Goal: Transaction & Acquisition: Purchase product/service

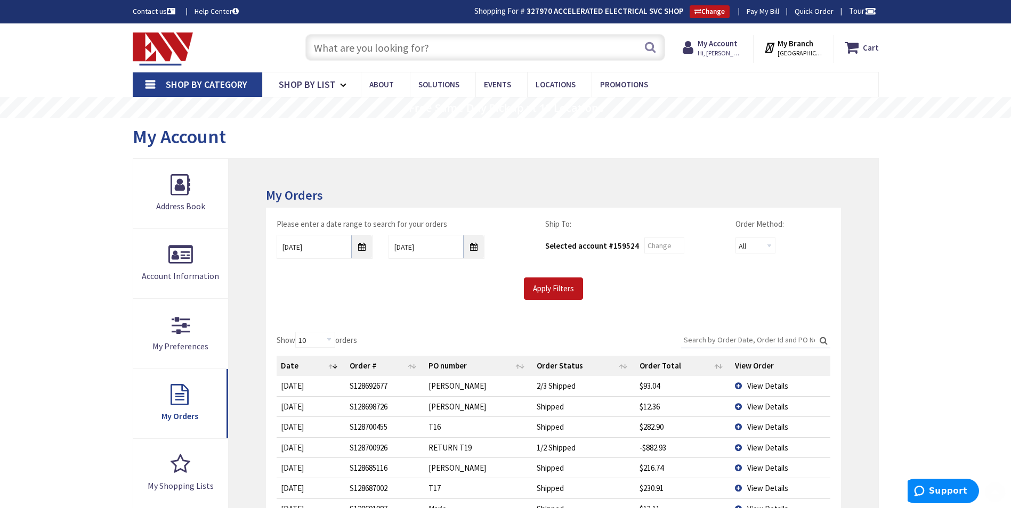
click at [437, 42] on input "text" at bounding box center [485, 47] width 360 height 27
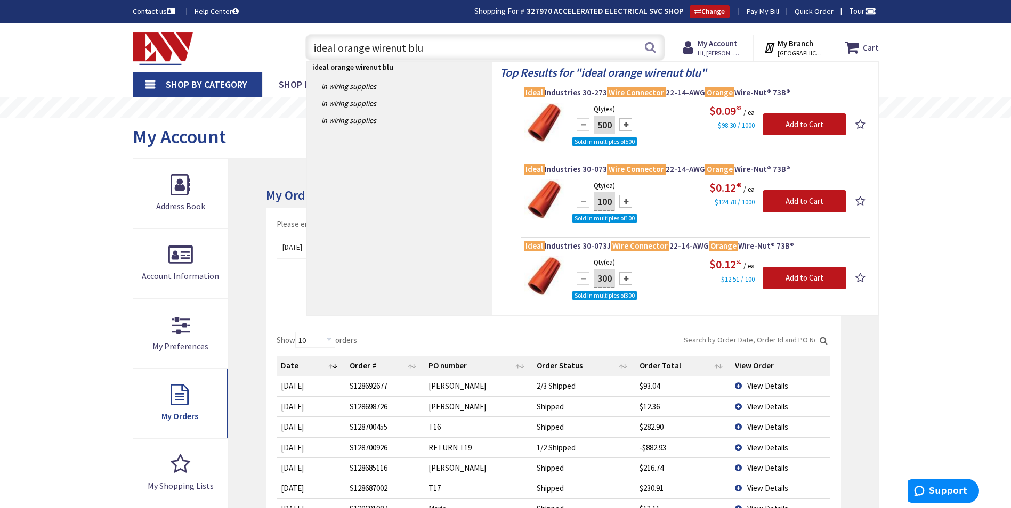
type input "ideal orange wirenut blue"
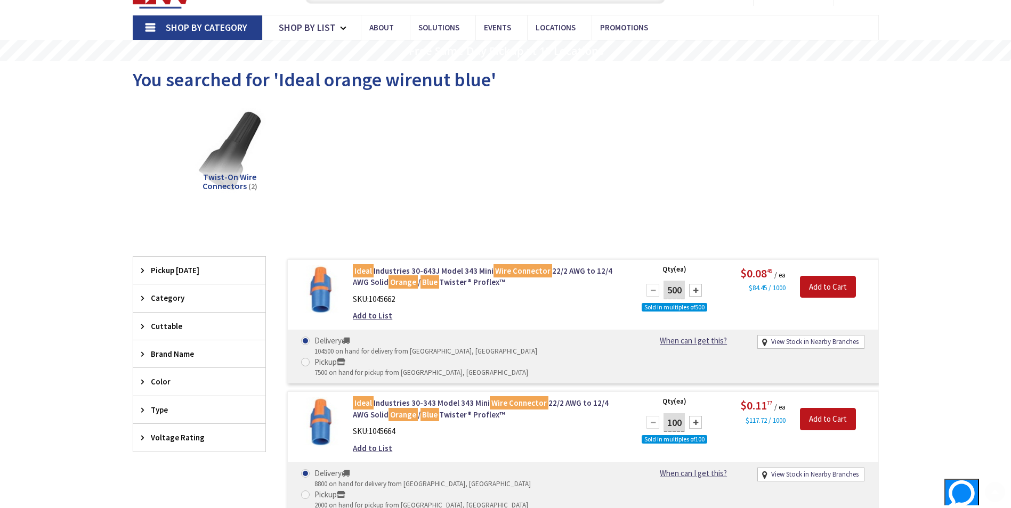
scroll to position [107, 0]
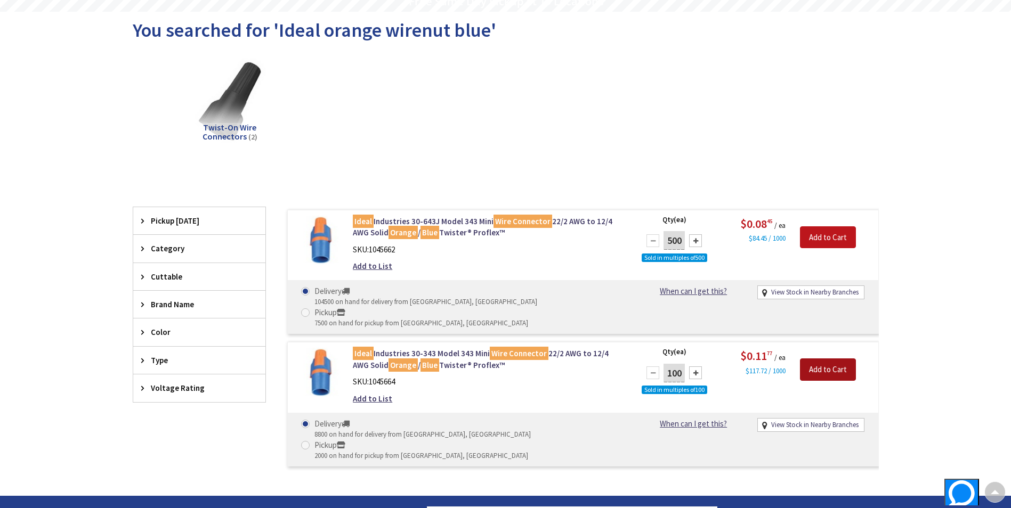
click at [808, 359] on input "Add to Cart" at bounding box center [828, 370] width 56 height 22
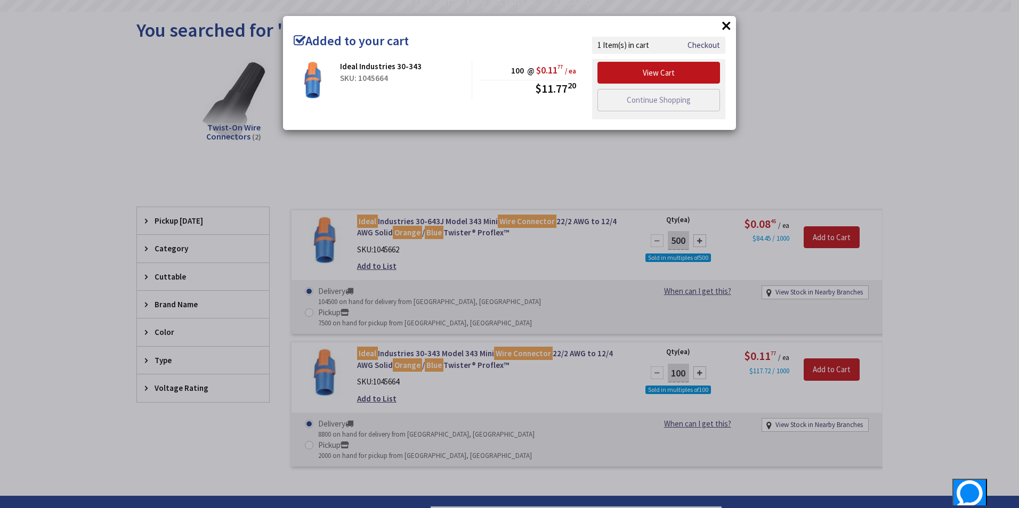
click at [829, 120] on div "× Added to your cart Ideal Industries 30-343 SKU: 1045664 100 @ $0.11 77 / ea $…" at bounding box center [509, 254] width 1019 height 508
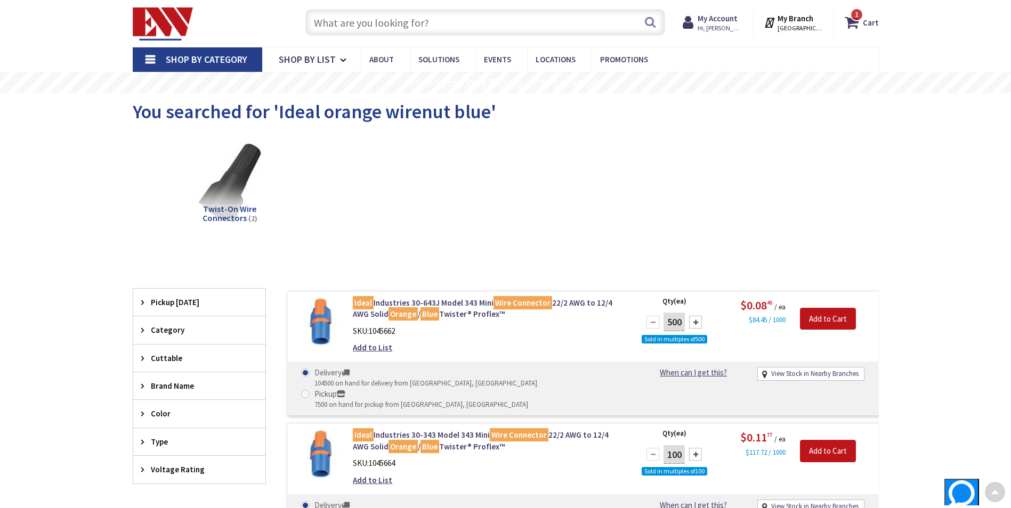
scroll to position [0, 0]
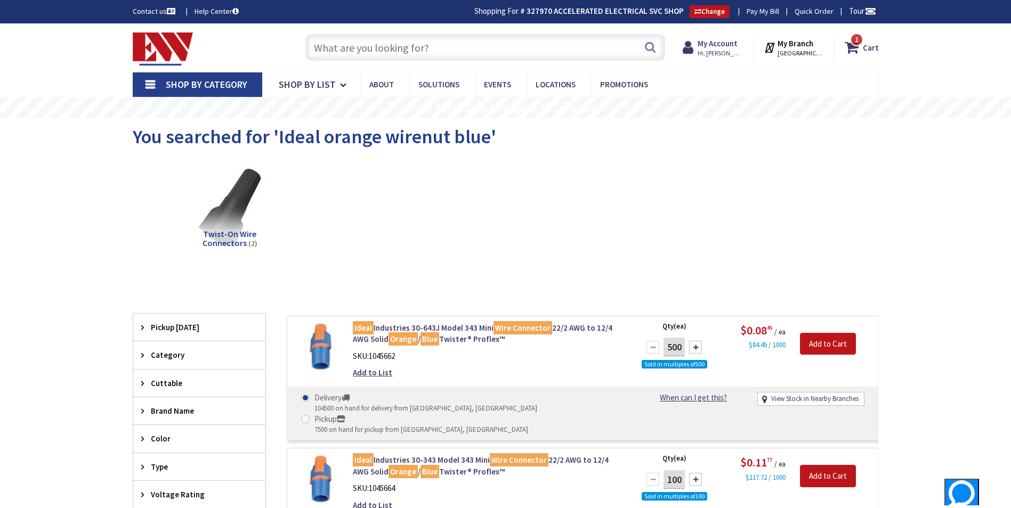
click at [483, 50] on input "text" at bounding box center [485, 47] width 360 height 27
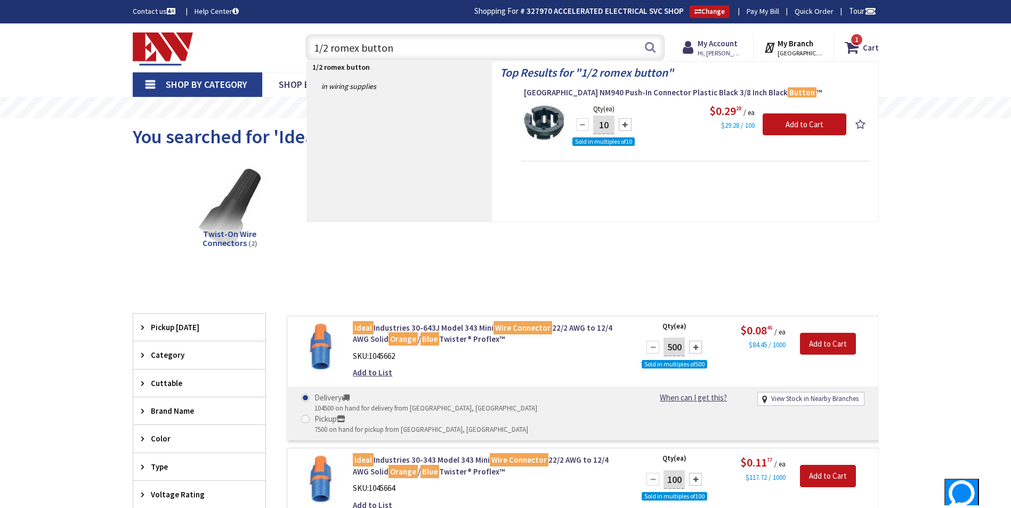
type input "1/2 romex button"
drag, startPoint x: 611, startPoint y: 124, endPoint x: 580, endPoint y: 134, distance: 32.2
click at [580, 134] on div "10" at bounding box center [604, 124] width 64 height 21
type input "50"
click at [715, 126] on div "$29.28 / 100" at bounding box center [731, 124] width 45 height 11
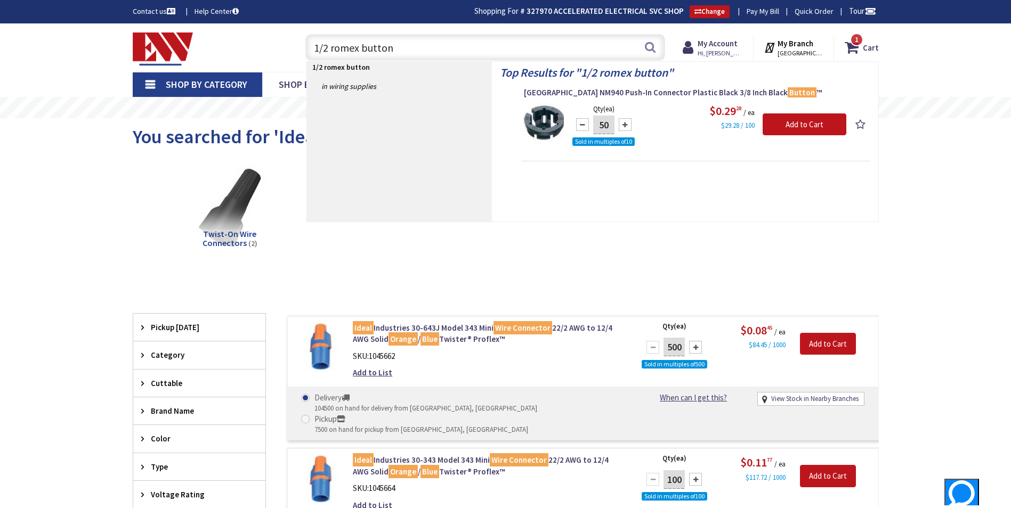
click at [849, 101] on div "Arlington NM940 Push-In Connector Plastic Black 3/8 Inch Black Button ™" at bounding box center [696, 94] width 344 height 15
click at [826, 124] on input "Add to Cart" at bounding box center [805, 125] width 84 height 22
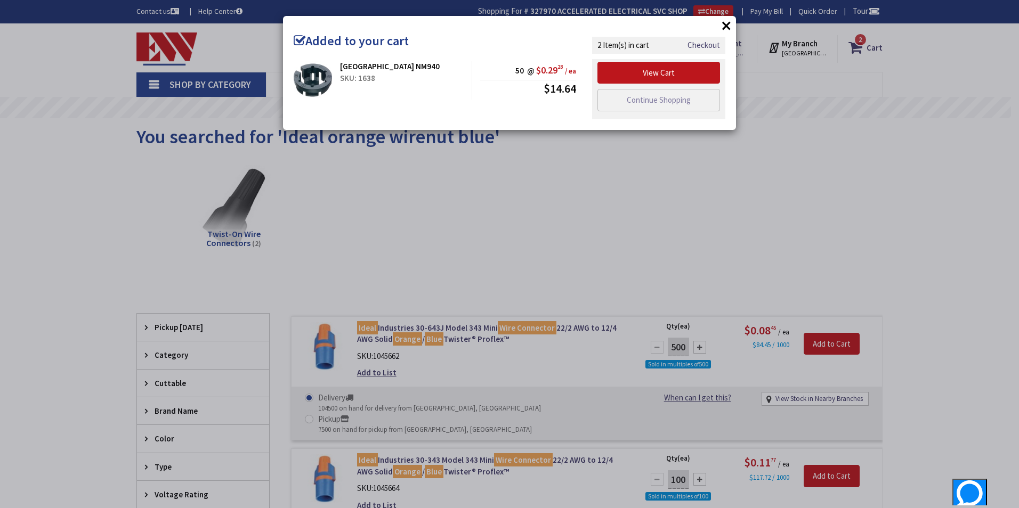
click at [596, 206] on div "× Added to your cart Arlington NM940 SKU: 1638 50 @ $0.29 28 / ea $14.64" at bounding box center [509, 254] width 1019 height 508
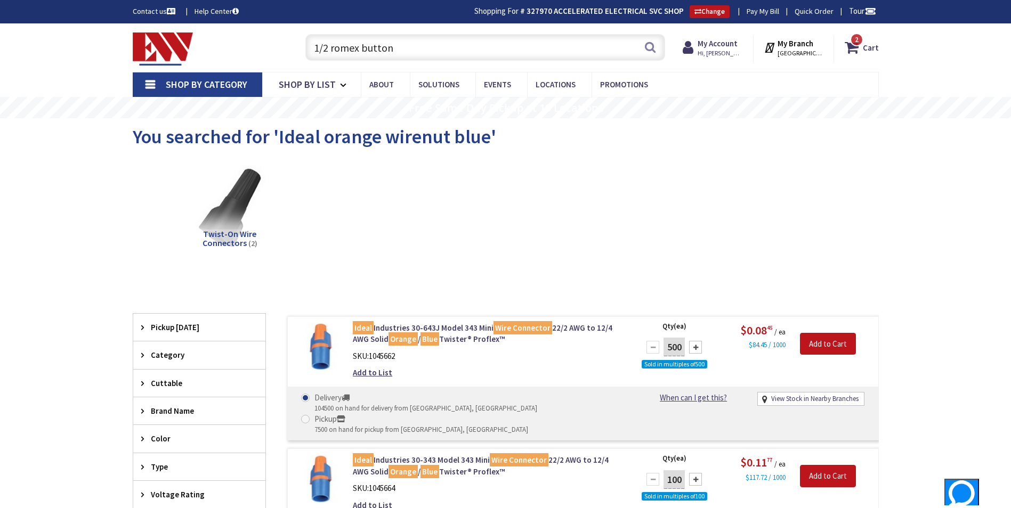
click at [444, 51] on input "1/2 romex button" at bounding box center [485, 47] width 360 height 27
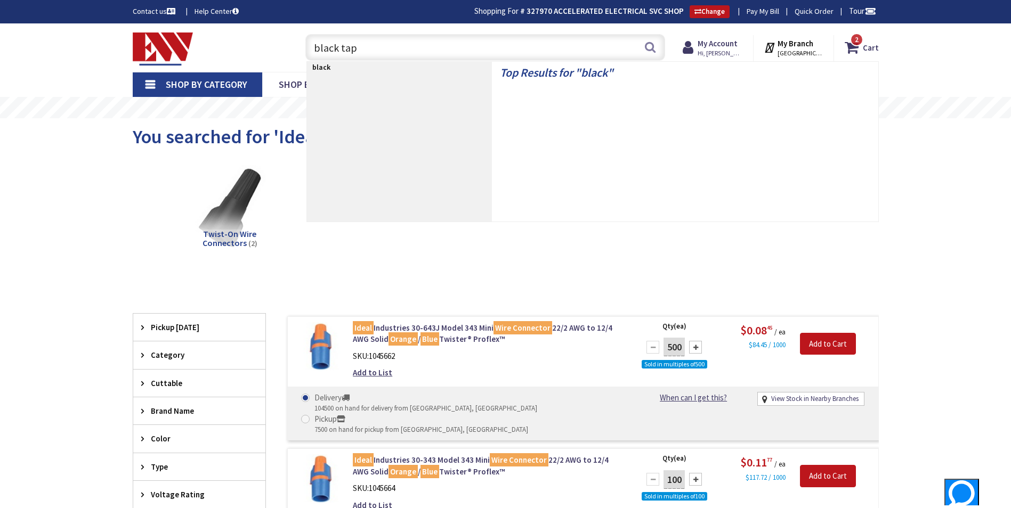
type input "black tape"
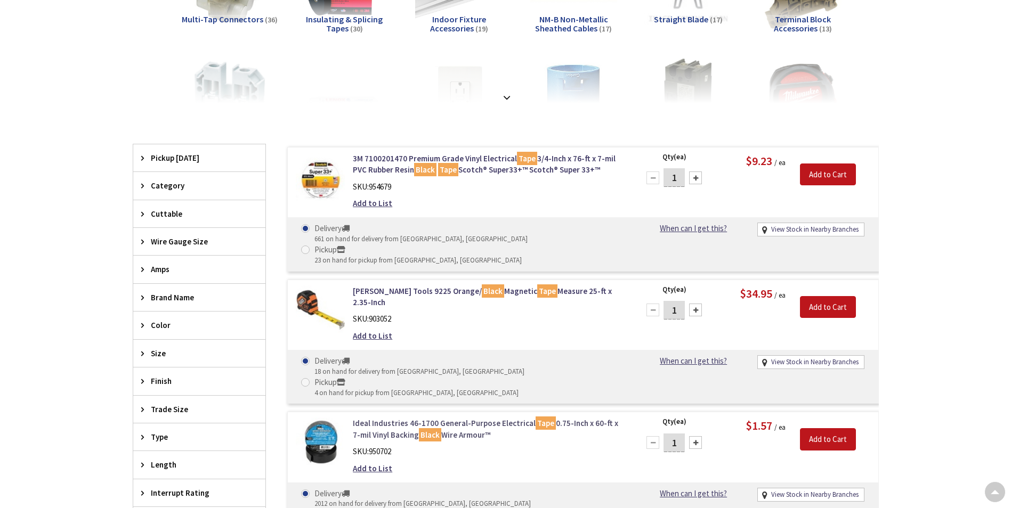
click at [425, 418] on link "Ideal Industries 46-1700 General-Purpose Electrical Tape 0.75-Inch x 60-ft x 7-…" at bounding box center [488, 429] width 271 height 23
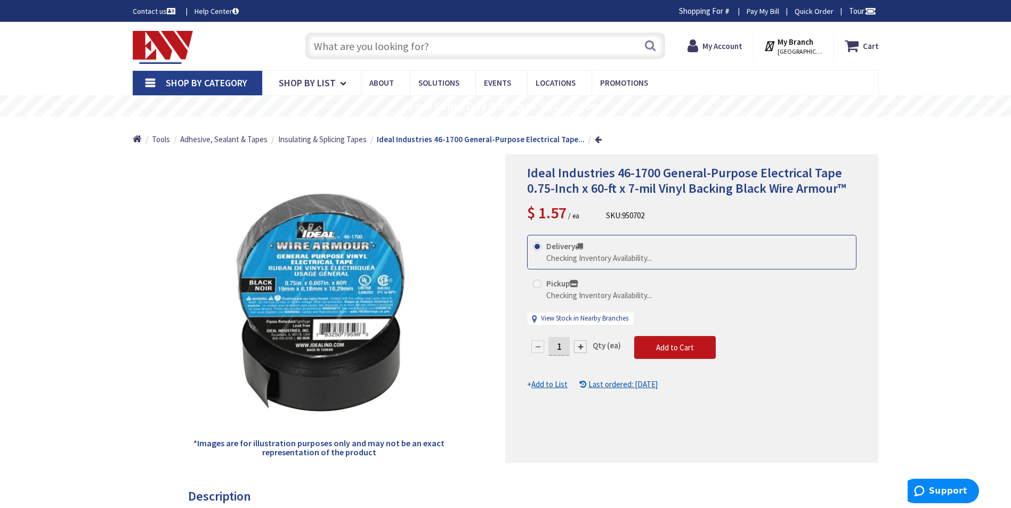
click at [561, 347] on input "1" at bounding box center [558, 346] width 21 height 19
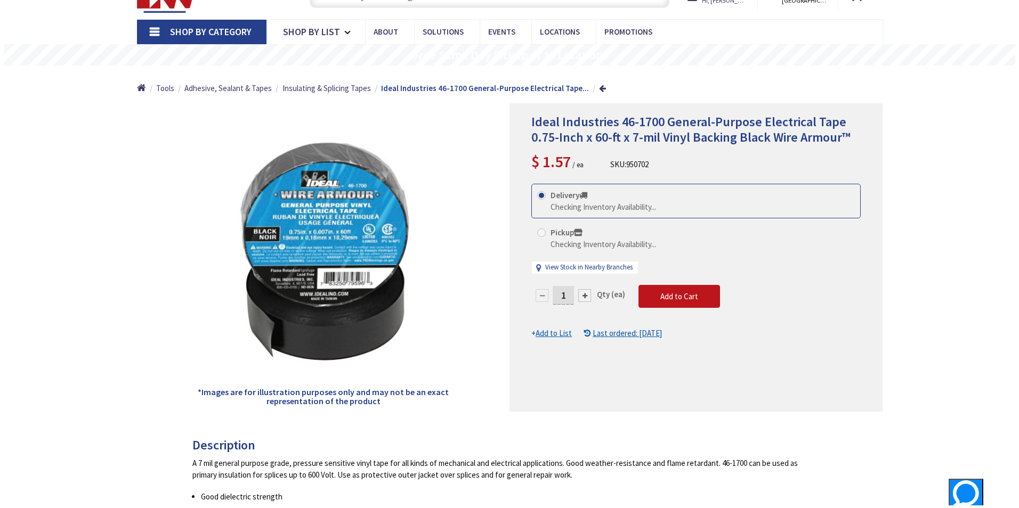
scroll to position [53, 0]
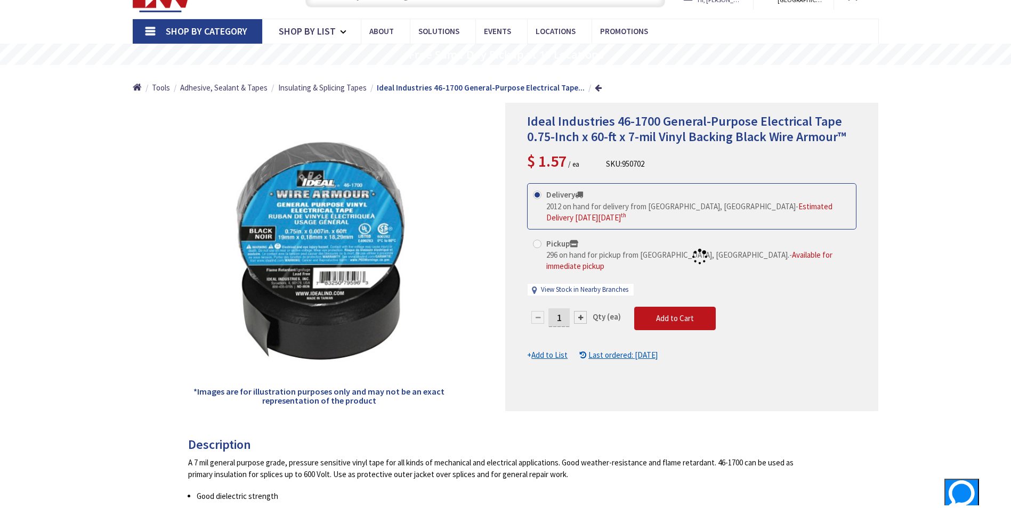
click at [558, 294] on div "Delivery 2012 on hand for delivery from Middletown, CT - Estimated Delivery on …" at bounding box center [691, 245] width 329 height 124
drag, startPoint x: 562, startPoint y: 306, endPoint x: 553, endPoint y: 311, distance: 10.0
click at [554, 310] on div at bounding box center [692, 257] width 372 height 308
click at [564, 309] on input "1" at bounding box center [558, 318] width 21 height 19
click at [563, 309] on input "1" at bounding box center [558, 318] width 21 height 19
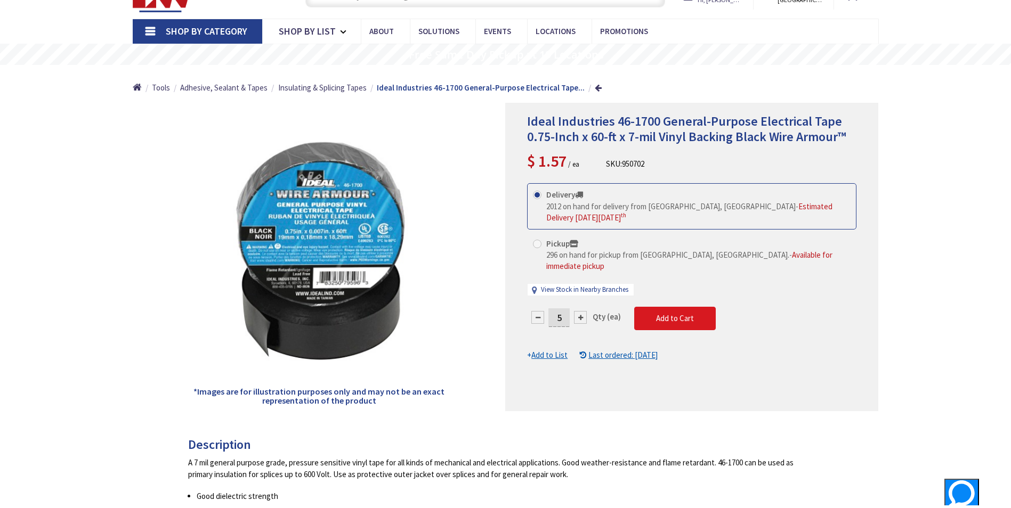
type input "5"
click at [682, 298] on form "This product is Discontinued Delivery 2012 on hand for delivery from Middletown…" at bounding box center [691, 272] width 329 height 178
click at [686, 313] on span "Add to Cart" at bounding box center [675, 318] width 38 height 10
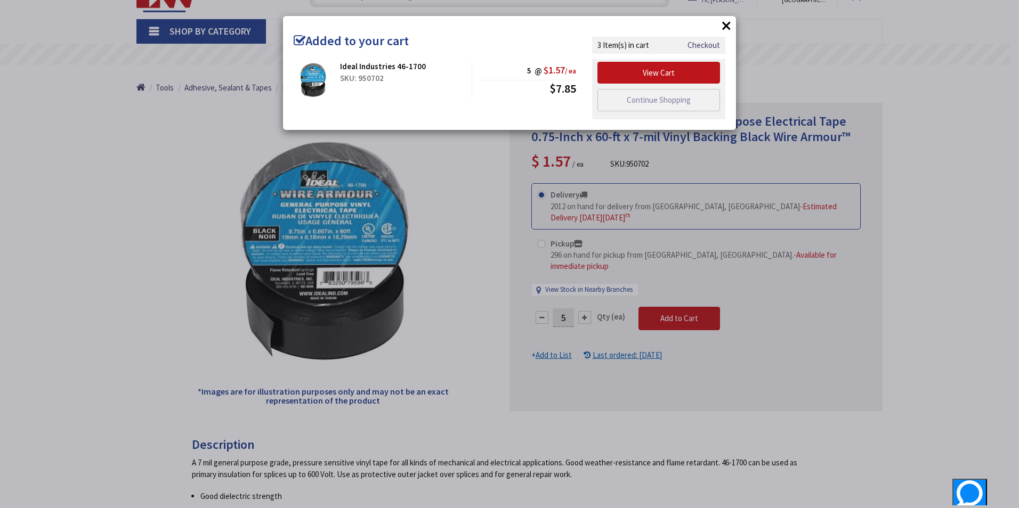
click at [800, 340] on div "× Added to your cart Ideal Industries 46-1700 SKU: 950702 5 @ $1.57 / ea $7.85" at bounding box center [509, 254] width 1019 height 508
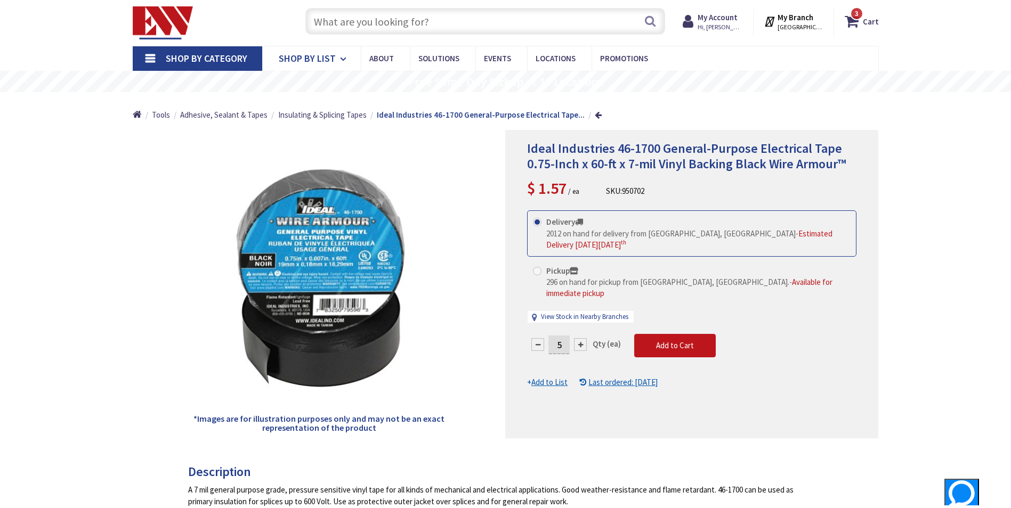
scroll to position [0, 0]
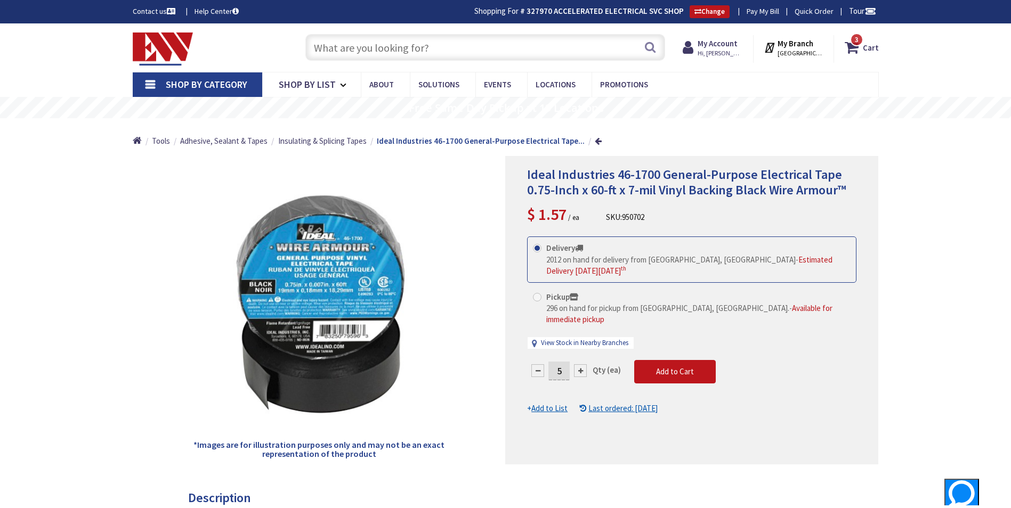
click at [367, 41] on input "text" at bounding box center [485, 47] width 360 height 27
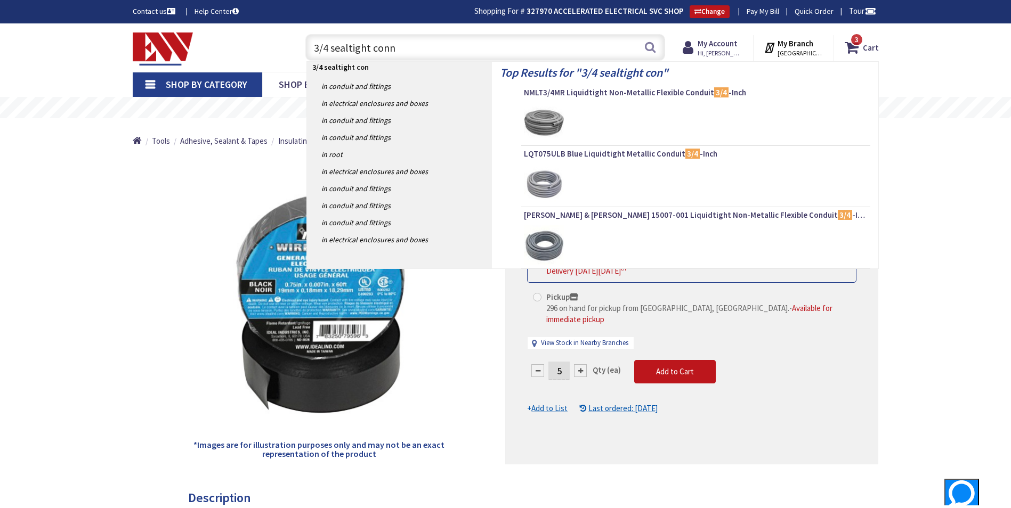
type input "3/4 sealtight conne"
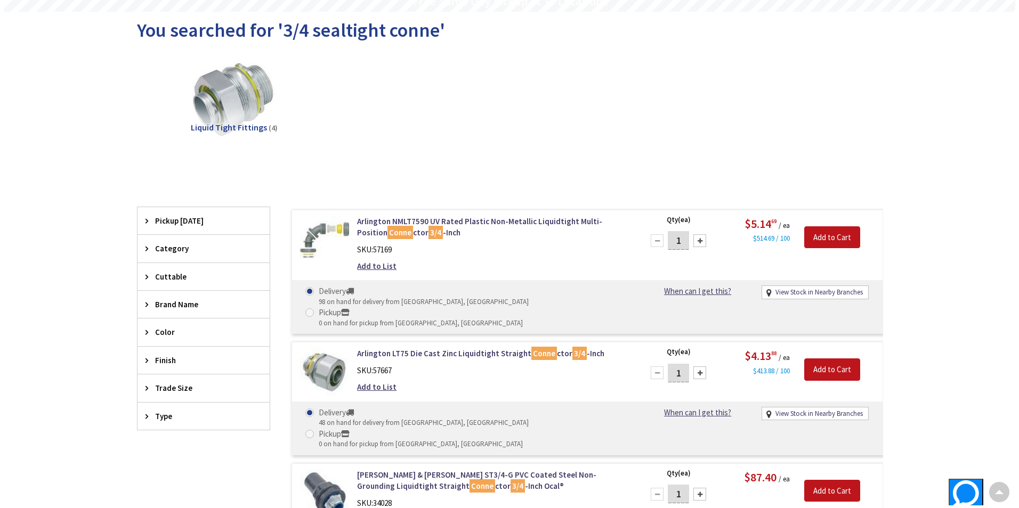
scroll to position [108, 0]
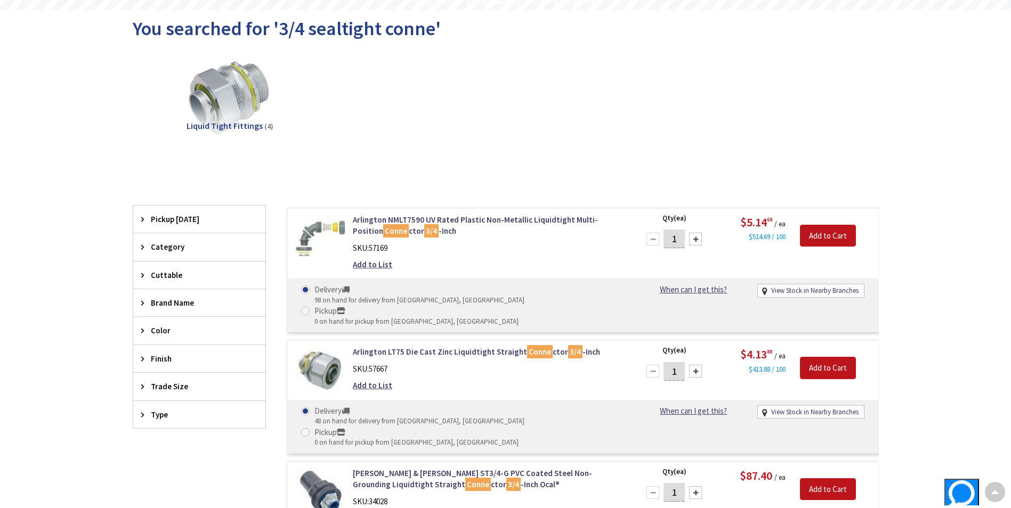
click at [682, 362] on input "1" at bounding box center [674, 371] width 21 height 19
type input "10"
click at [817, 357] on input "Add to Cart" at bounding box center [828, 368] width 56 height 22
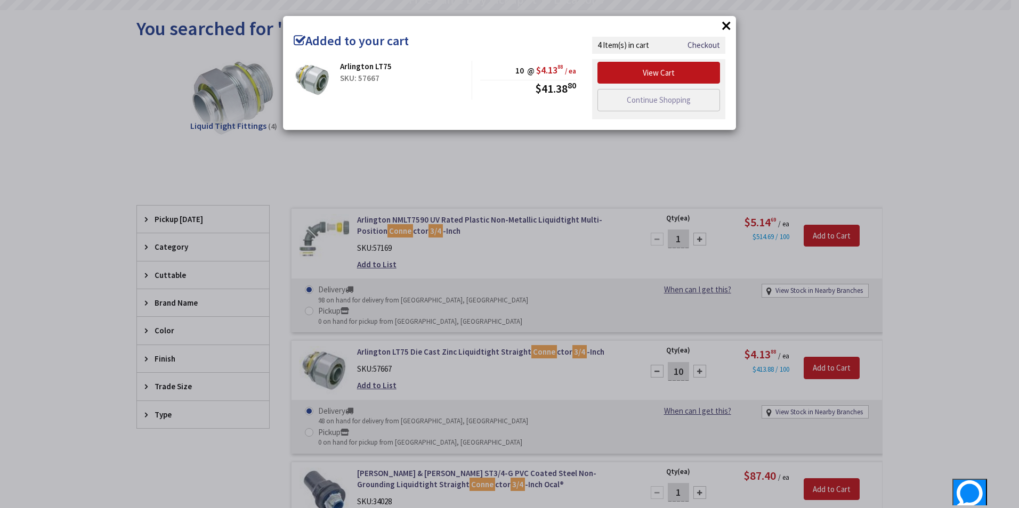
click at [579, 184] on div "× Added to your cart Arlington LT75 SKU: 57667 10 @ $4.13 88 / ea $41.38 80" at bounding box center [509, 254] width 1019 height 508
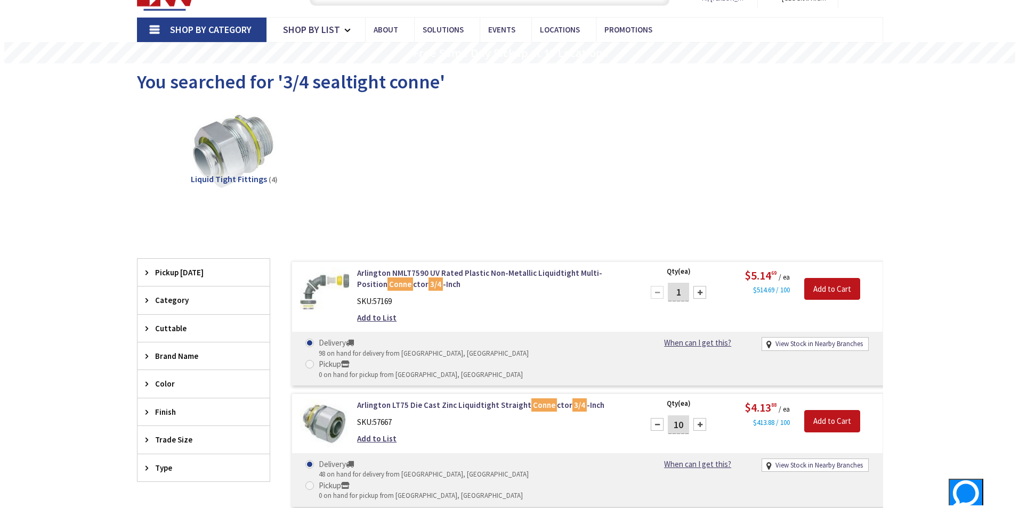
scroll to position [0, 0]
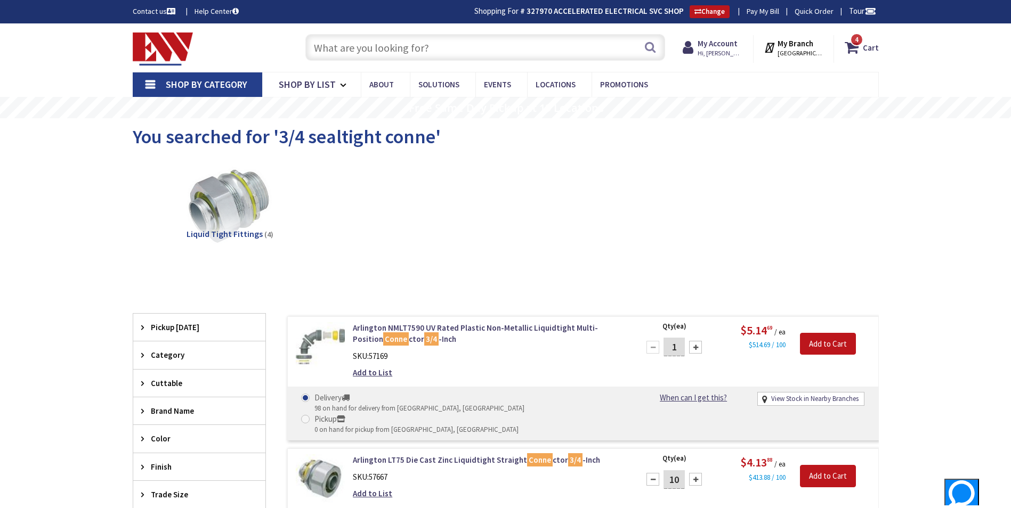
click at [447, 50] on input "text" at bounding box center [485, 47] width 360 height 27
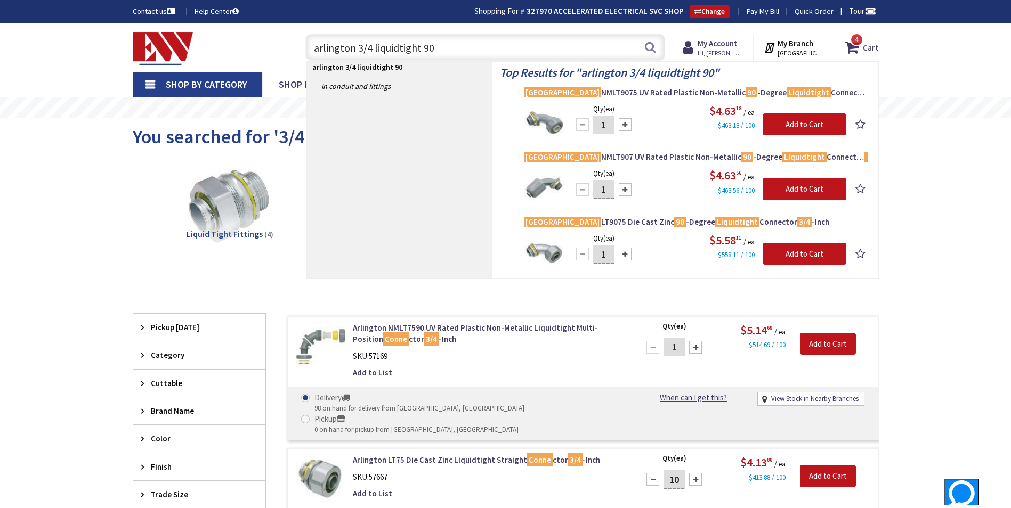
type input "arlington 3/4 liquidtight 90"
click at [610, 126] on input "1" at bounding box center [603, 125] width 21 height 19
type input "10"
click at [805, 123] on input "Add to Cart" at bounding box center [805, 125] width 84 height 22
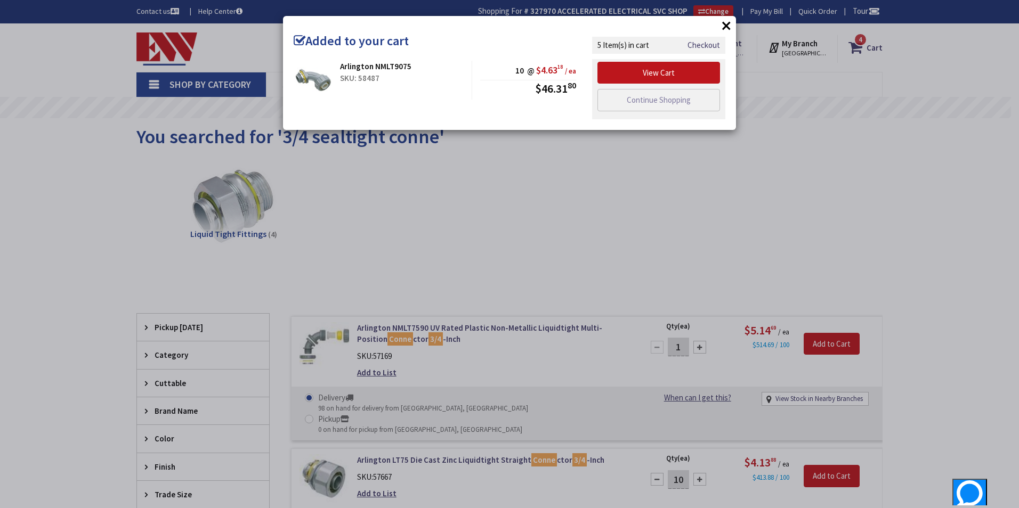
click at [97, 221] on div "× Added to your cart Arlington NMLT9075 SKU: 58487 10 @ $4.63 18 / ea $46.31 80" at bounding box center [509, 254] width 1019 height 508
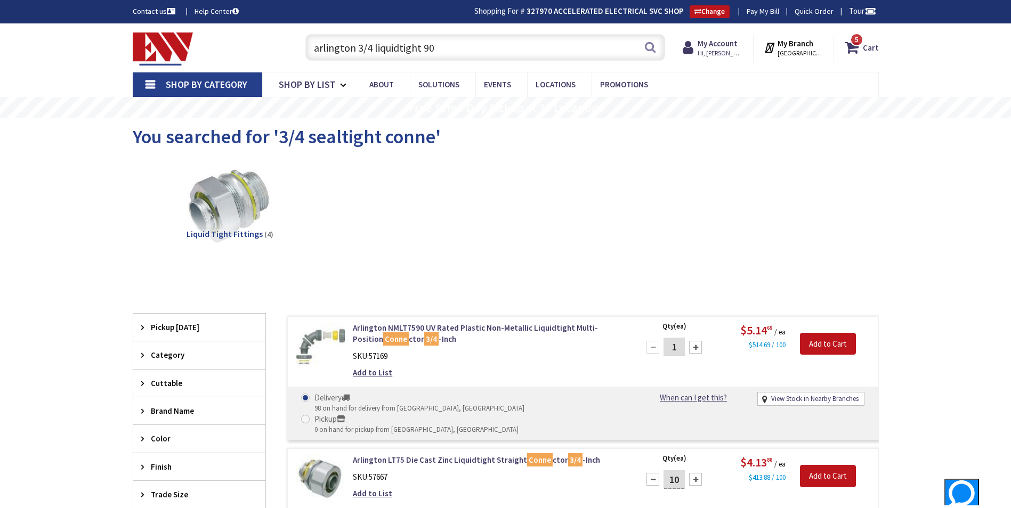
click at [418, 44] on input "arlington 3/4 liquidtight 90" at bounding box center [485, 47] width 360 height 27
drag, startPoint x: 459, startPoint y: 47, endPoint x: 176, endPoint y: 100, distance: 288.0
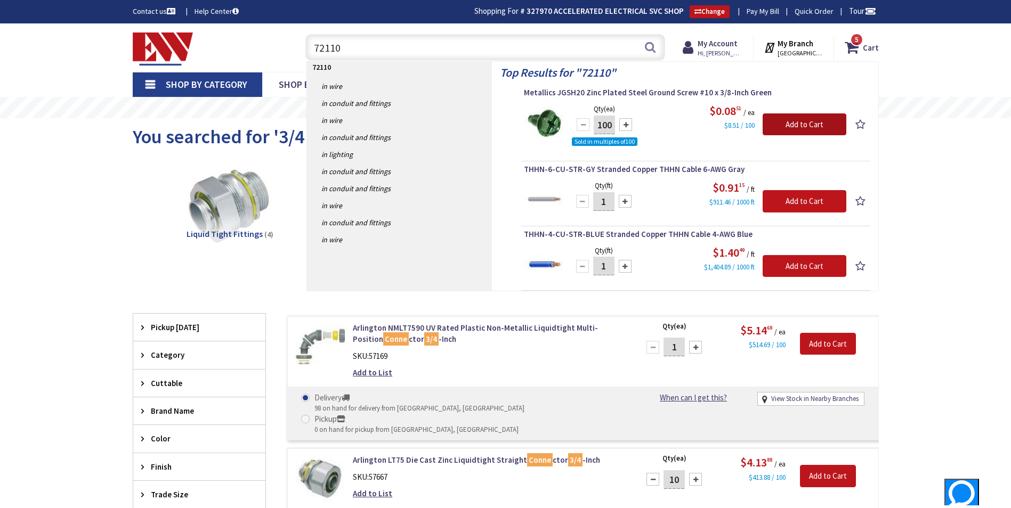
click at [791, 116] on input "Add to Cart" at bounding box center [805, 125] width 84 height 22
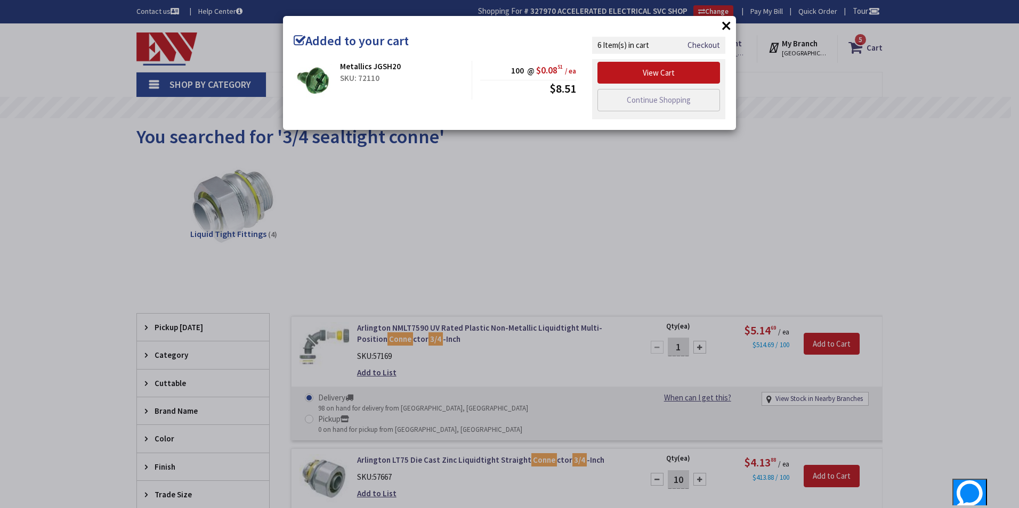
drag, startPoint x: 453, startPoint y: 216, endPoint x: 441, endPoint y: 201, distance: 19.4
click at [452, 215] on div "× Added to your cart Metallics JGSH20 SKU: 72110 100 @ $0.08 51 / ea $8.51" at bounding box center [509, 254] width 1019 height 508
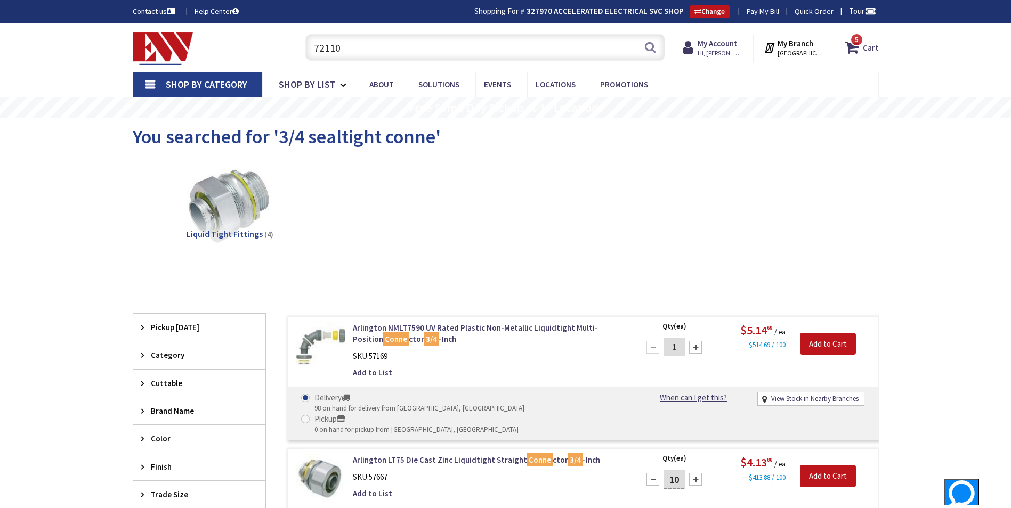
drag, startPoint x: 351, startPoint y: 42, endPoint x: 195, endPoint y: 66, distance: 157.5
click at [195, 66] on div "Toggle Nav 72110 72110 Search 5 5 5 items Cart My Cart 5" at bounding box center [506, 48] width 762 height 36
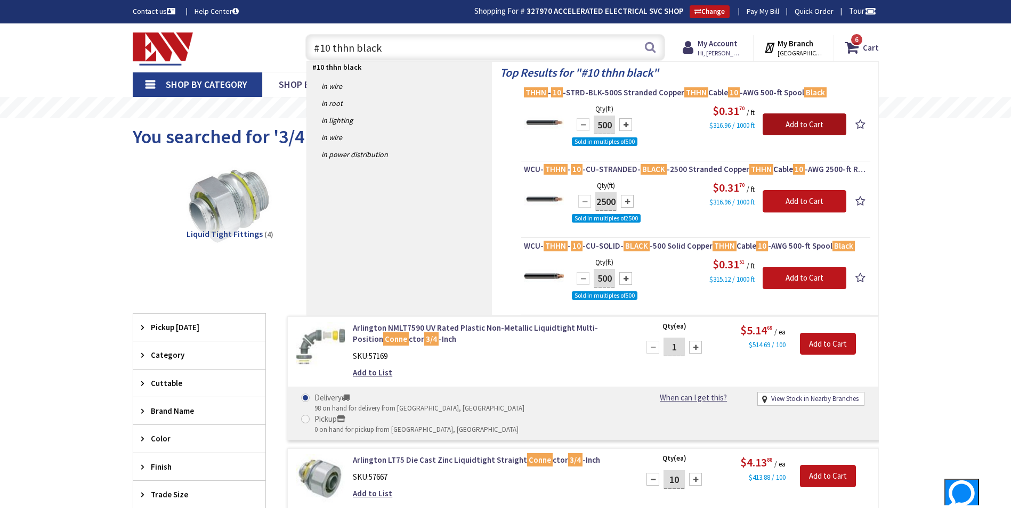
click at [796, 122] on input "Add to Cart" at bounding box center [805, 125] width 84 height 22
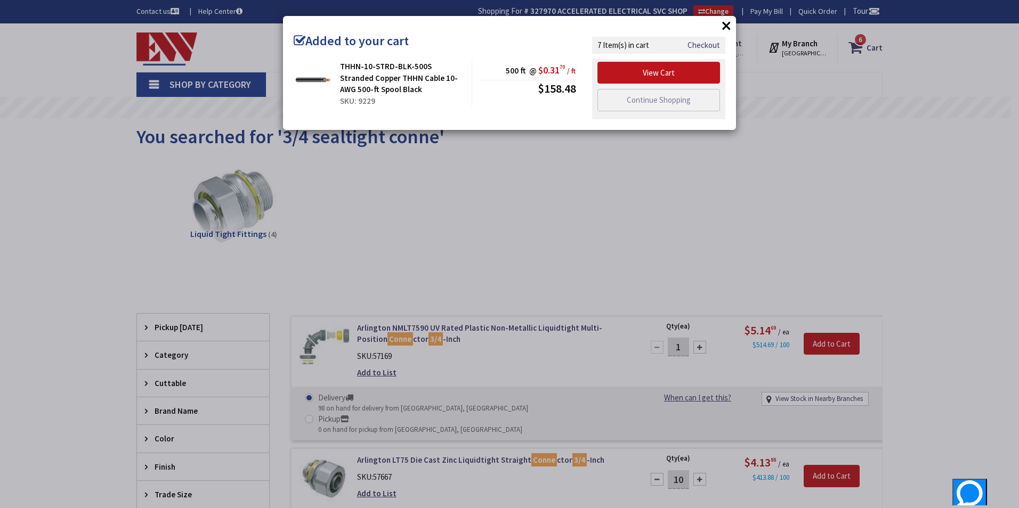
click at [506, 212] on div "× Added to your cart THHN-10-STRD-BLK-500S Stranded Copper THHN Cable 10-AWG 50…" at bounding box center [509, 254] width 1019 height 508
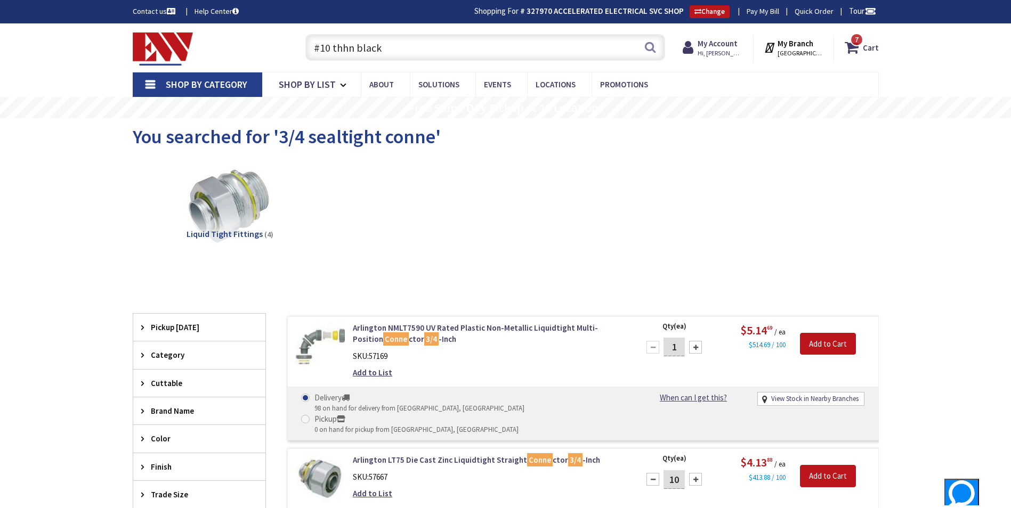
click at [442, 50] on input "#10 thhn black" at bounding box center [485, 47] width 360 height 27
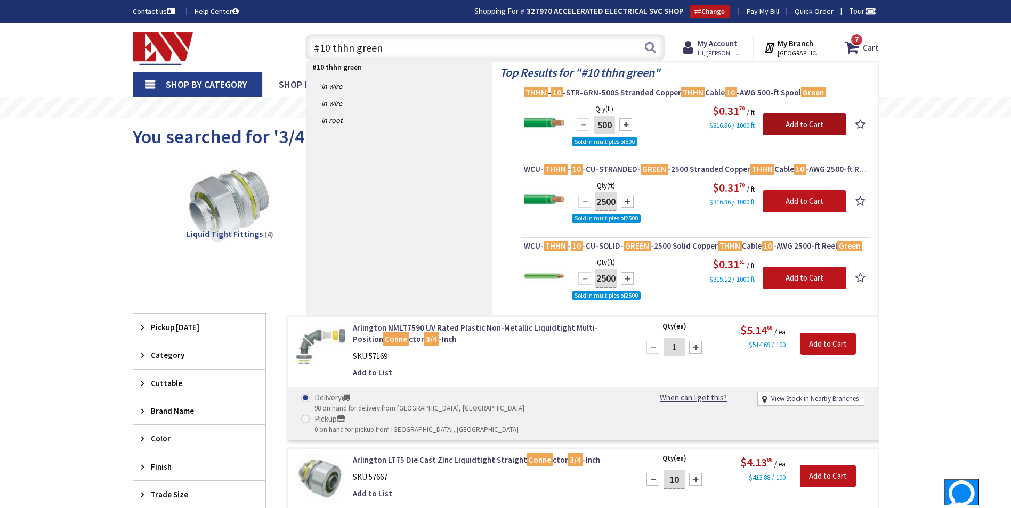
click at [791, 125] on input "Add to Cart" at bounding box center [805, 125] width 84 height 22
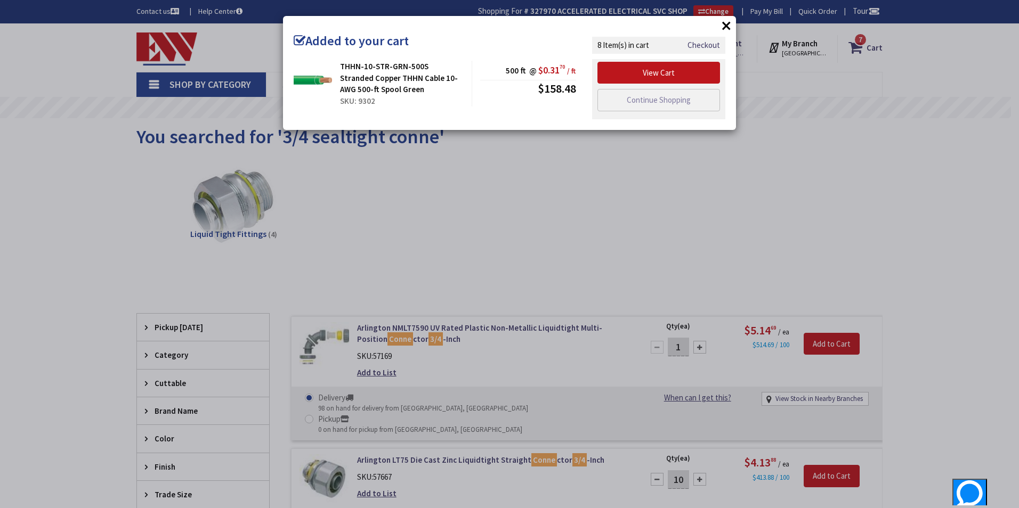
click at [633, 172] on div "× Added to your cart THHN-10-STR-GRN-500S Stranded Copper THHN Cable 10-AWG 500…" at bounding box center [509, 254] width 1019 height 508
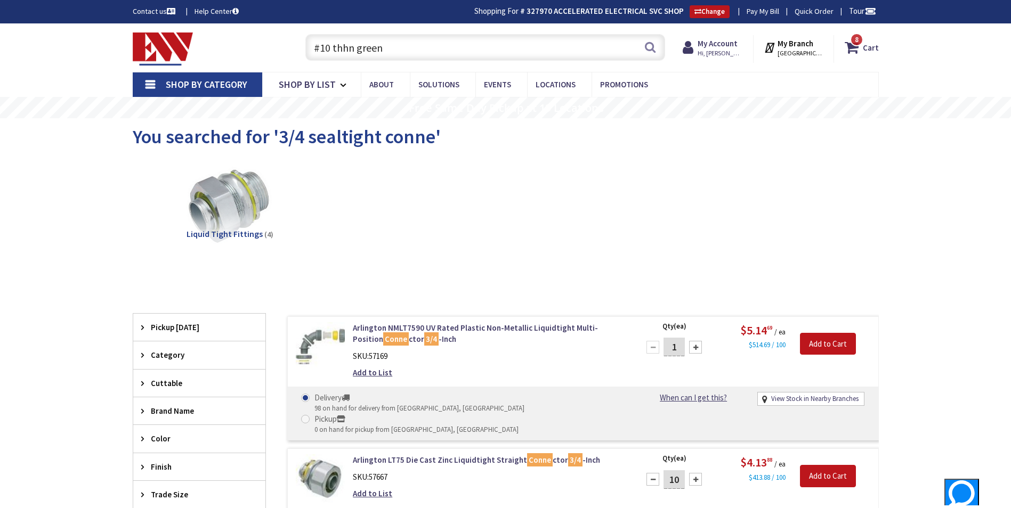
click at [419, 46] on input "#10 thhn green" at bounding box center [485, 47] width 360 height 27
click at [418, 47] on input "#10 thhn green" at bounding box center [485, 47] width 360 height 27
click at [418, 46] on input "#10 thhn green" at bounding box center [485, 47] width 360 height 27
type input "#"
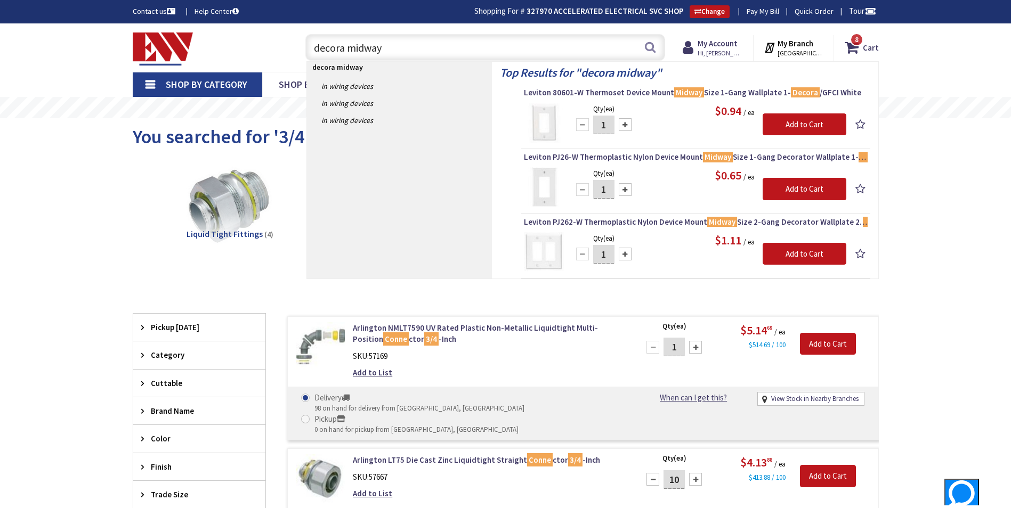
type input "decora midway"
click at [612, 191] on input "1" at bounding box center [603, 189] width 21 height 19
type input "10"
click at [773, 184] on input "Add to Cart" at bounding box center [805, 189] width 84 height 22
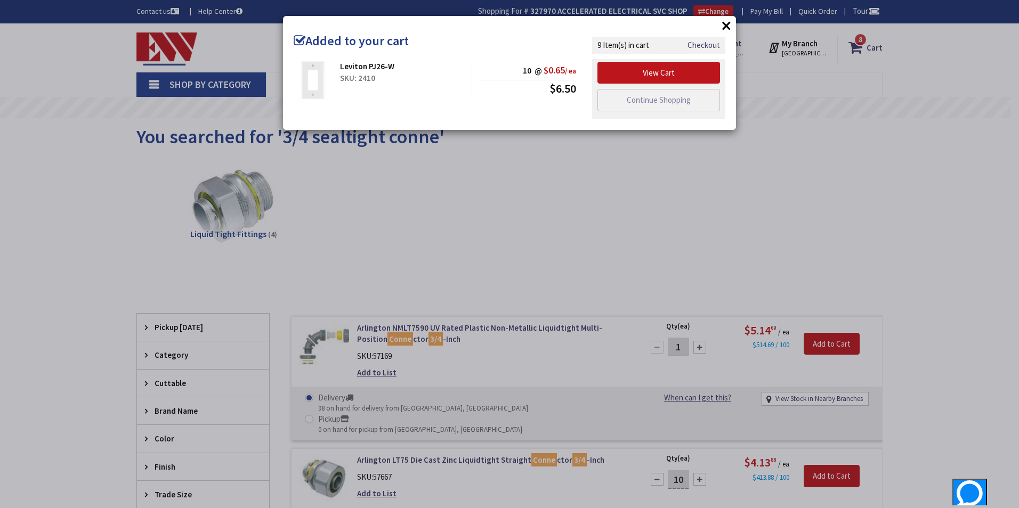
click at [566, 254] on div "× Added to your cart Leviton PJ26-W SKU: 2410 10 @ $0.65 / ea $6.50" at bounding box center [509, 254] width 1019 height 508
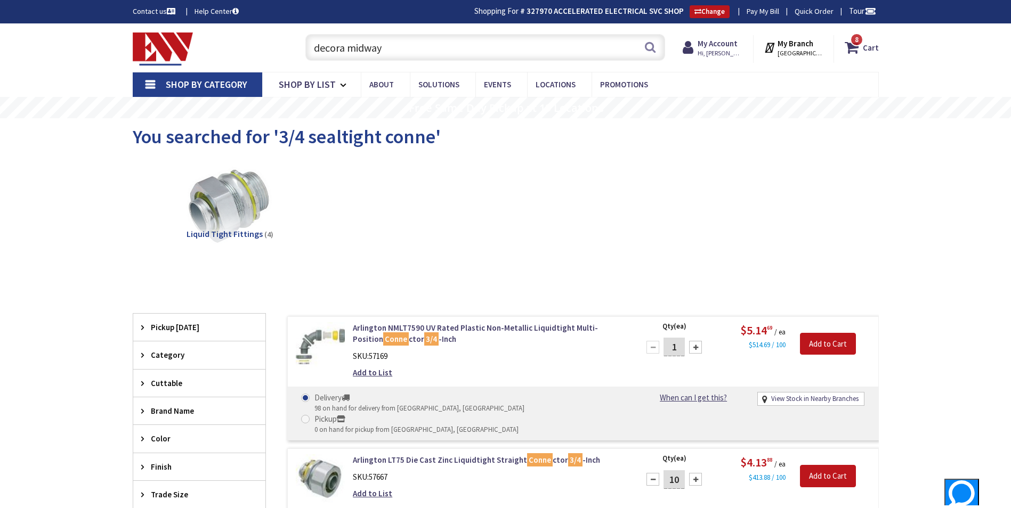
drag, startPoint x: 465, startPoint y: 55, endPoint x: 219, endPoint y: 76, distance: 247.1
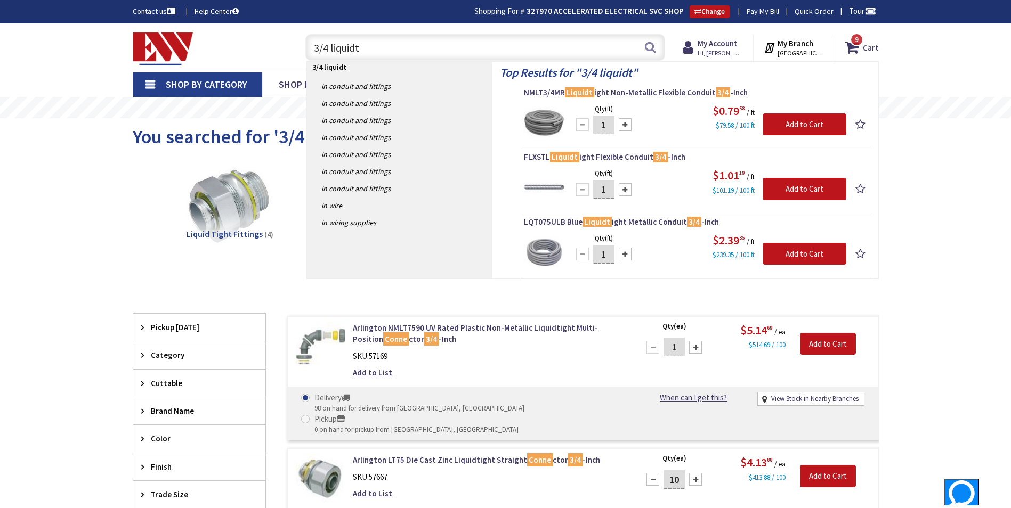
type input "3/4 liquidt"
drag, startPoint x: 608, startPoint y: 122, endPoint x: 599, endPoint y: 127, distance: 10.3
click at [599, 127] on input "1" at bounding box center [603, 125] width 21 height 19
click at [610, 128] on input "24" at bounding box center [603, 125] width 21 height 19
type input "25"
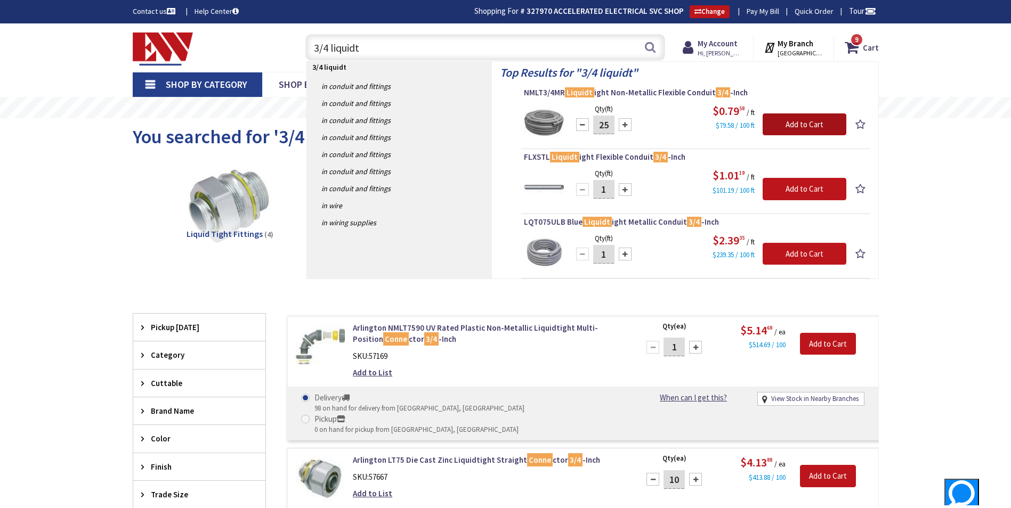
click at [796, 127] on input "Add to Cart" at bounding box center [805, 125] width 84 height 22
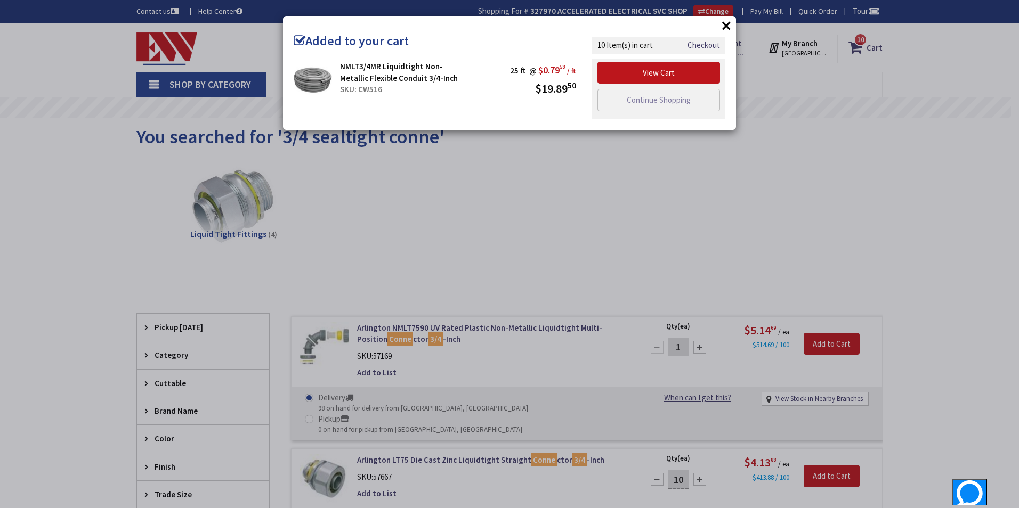
click at [552, 221] on div "× Added to your cart NMLT3/4MR Liquidtight Non-Metallic Flexible Conduit 3/4-In…" at bounding box center [509, 254] width 1019 height 508
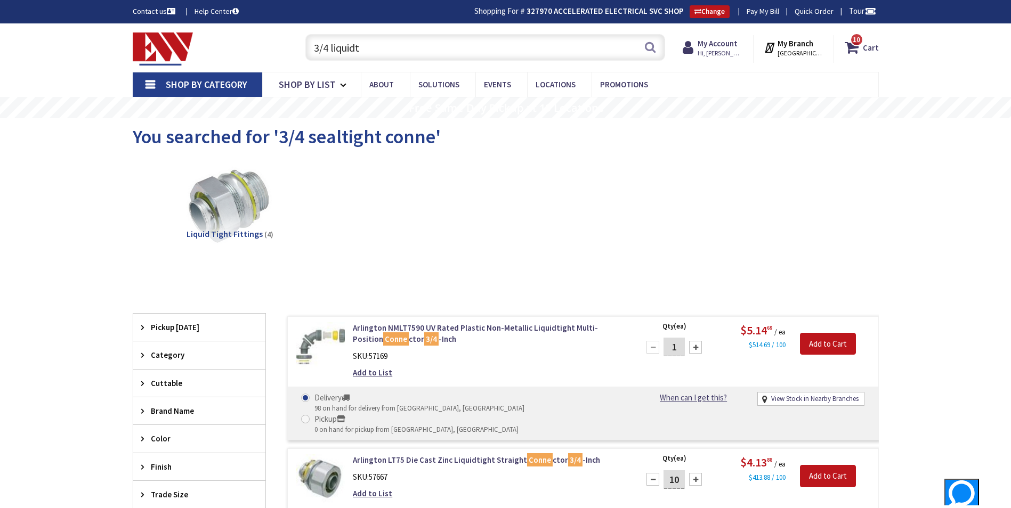
drag, startPoint x: 427, startPoint y: 63, endPoint x: 424, endPoint y: 56, distance: 8.3
click at [427, 63] on div "3/4 liquidt 3/4 liquidt Search" at bounding box center [482, 47] width 365 height 34
click at [421, 48] on input "3/4 liquidt" at bounding box center [485, 47] width 360 height 27
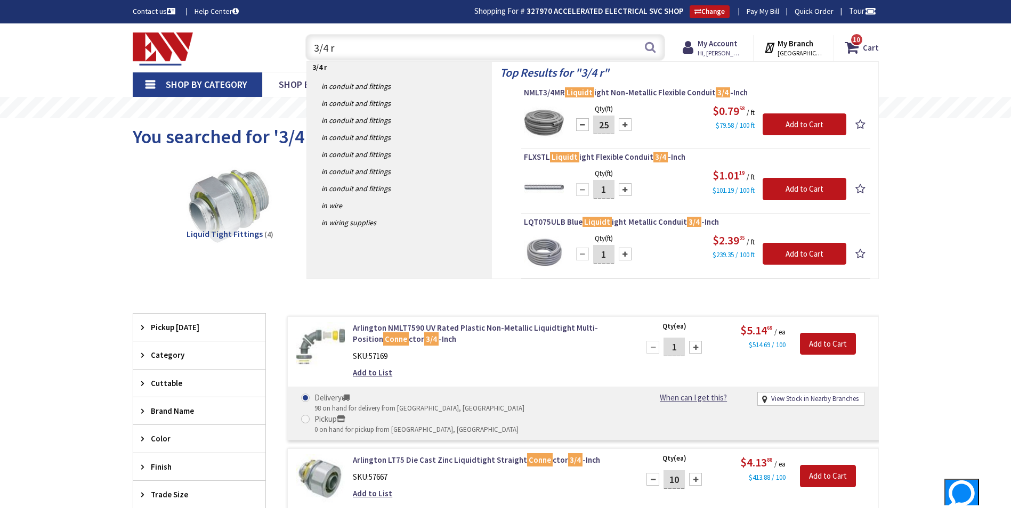
click at [421, 49] on input "3/4 r" at bounding box center [485, 47] width 360 height 27
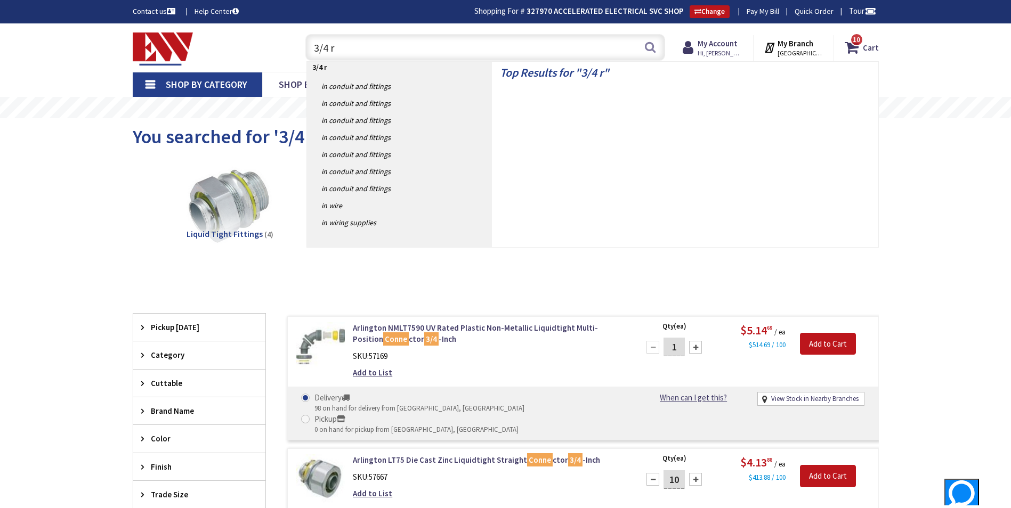
click at [421, 48] on input "3/4 r" at bounding box center [485, 47] width 360 height 27
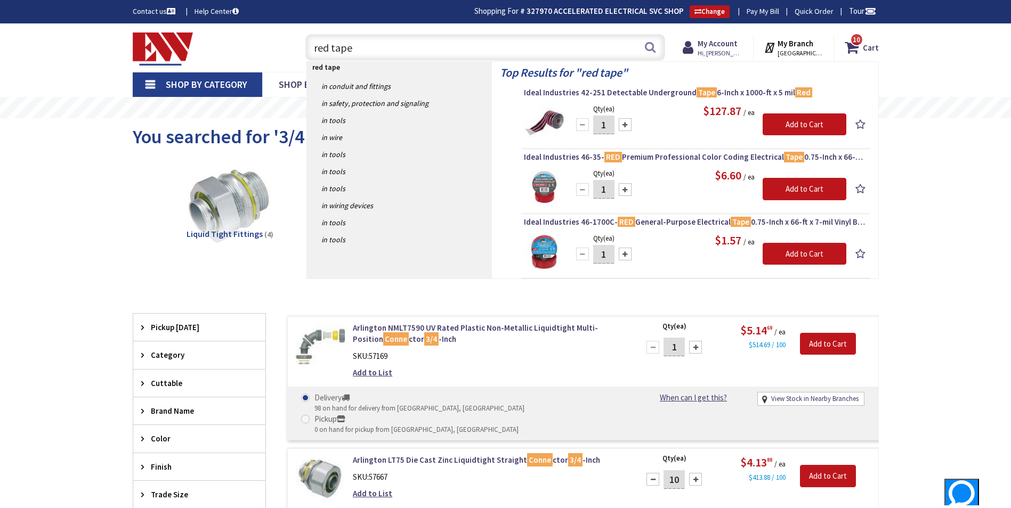
type input "red tape"
drag, startPoint x: 605, startPoint y: 258, endPoint x: 597, endPoint y: 259, distance: 8.1
click at [597, 259] on input "1" at bounding box center [603, 254] width 21 height 19
type input "2"
click at [787, 258] on input "Add to Cart" at bounding box center [805, 254] width 84 height 22
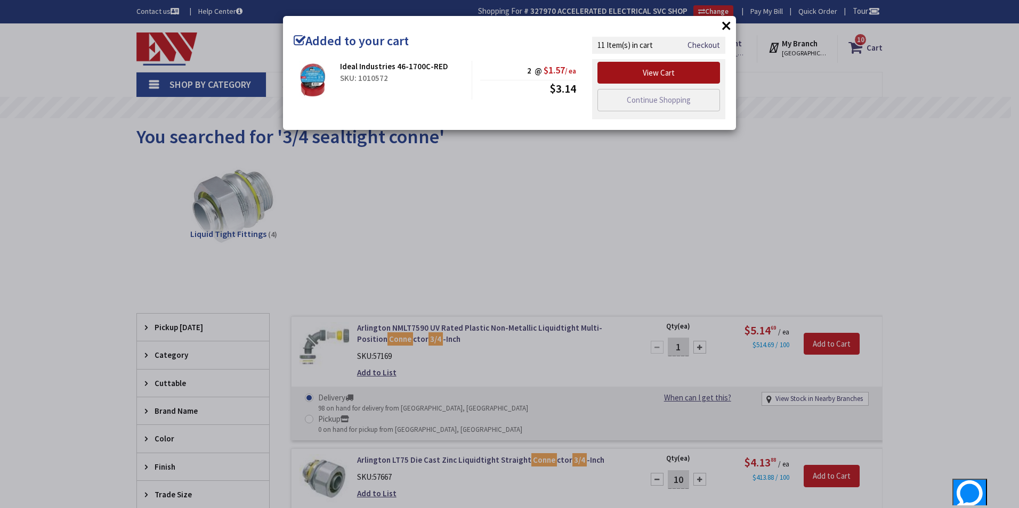
click at [647, 70] on link "View Cart" at bounding box center [658, 73] width 123 height 22
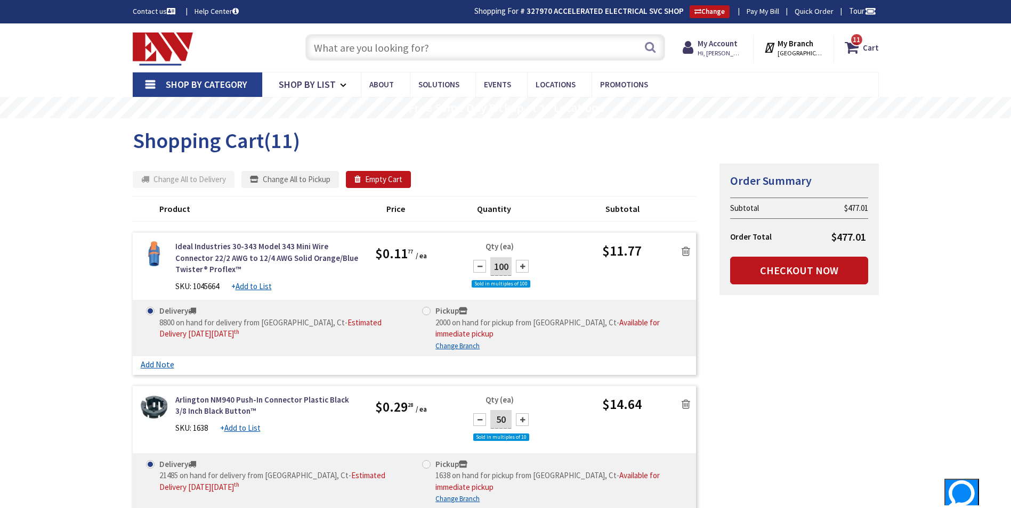
click at [430, 52] on input "text" at bounding box center [485, 47] width 360 height 27
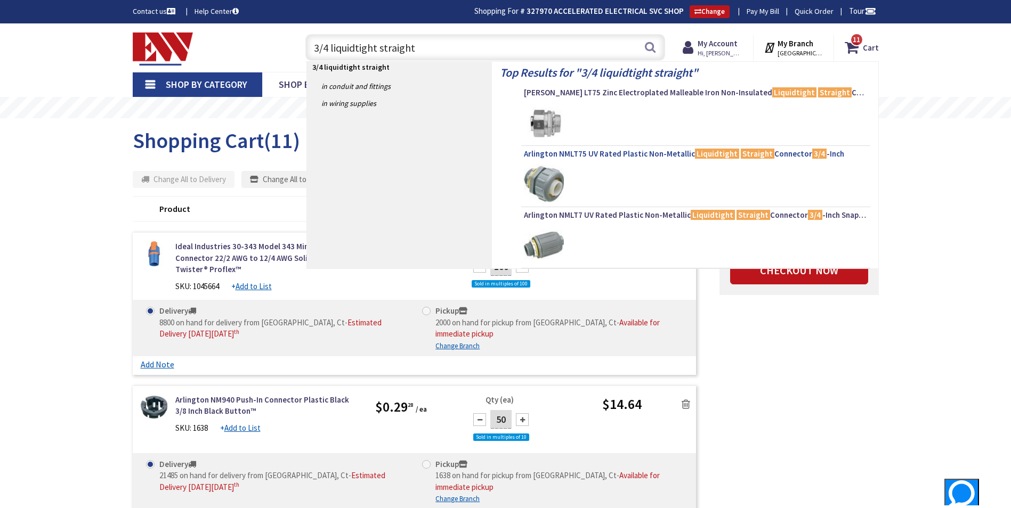
type input "3/4 liquidtight straight"
click at [682, 160] on link "Arlington NMLT75 UV Rated Plastic Non-Metallic Liquidtight Straight Connector 3…" at bounding box center [696, 155] width 344 height 13
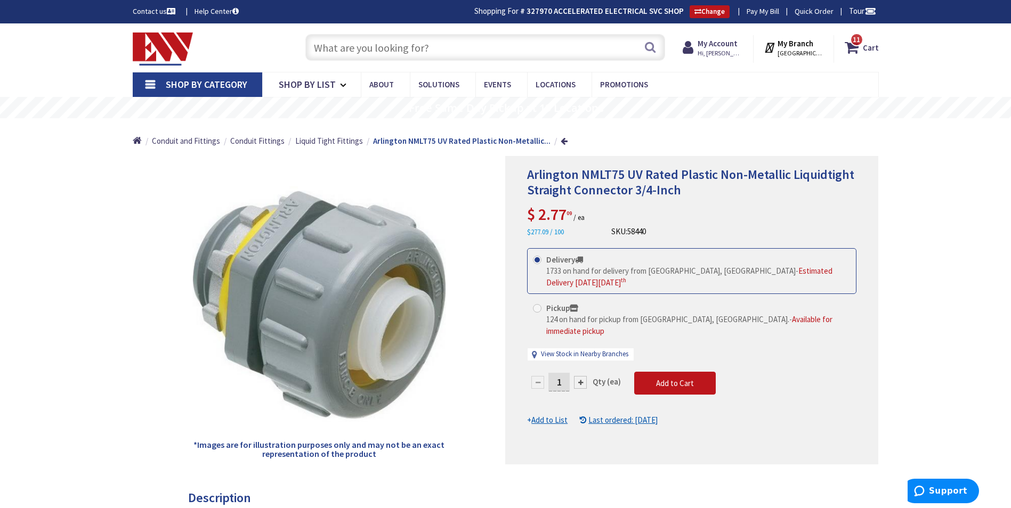
click at [565, 373] on input "1" at bounding box center [558, 382] width 21 height 19
type input "10"
click at [687, 362] on form "This product is Discontinued Delivery 1733 on hand for delivery from Middletown…" at bounding box center [691, 337] width 329 height 178
click at [664, 377] on button "Add to Cart" at bounding box center [675, 383] width 82 height 23
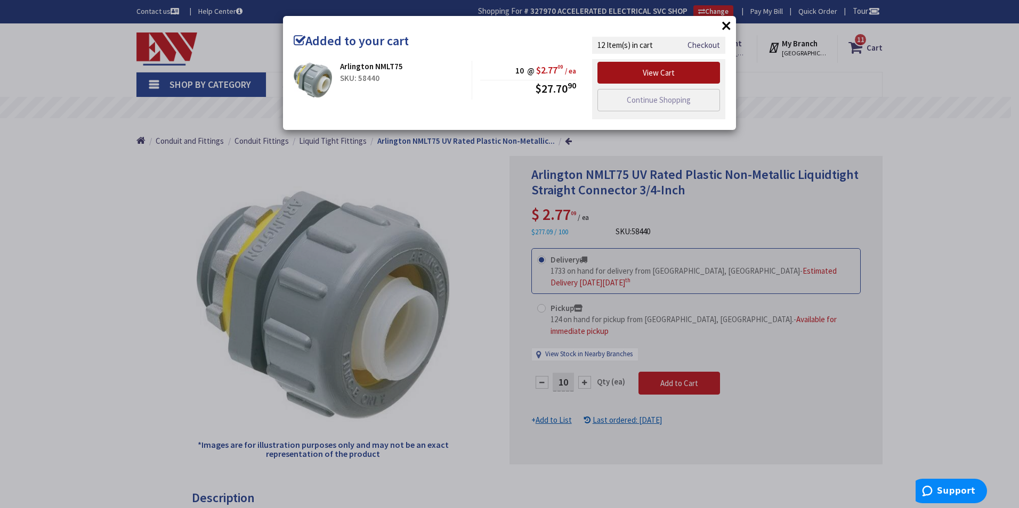
click at [709, 78] on link "View Cart" at bounding box center [658, 73] width 123 height 22
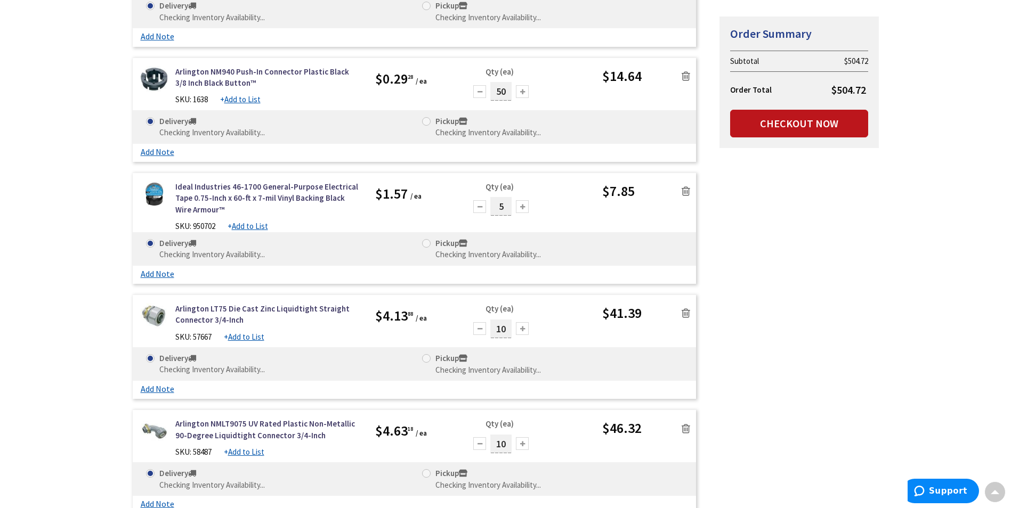
scroll to position [320, 0]
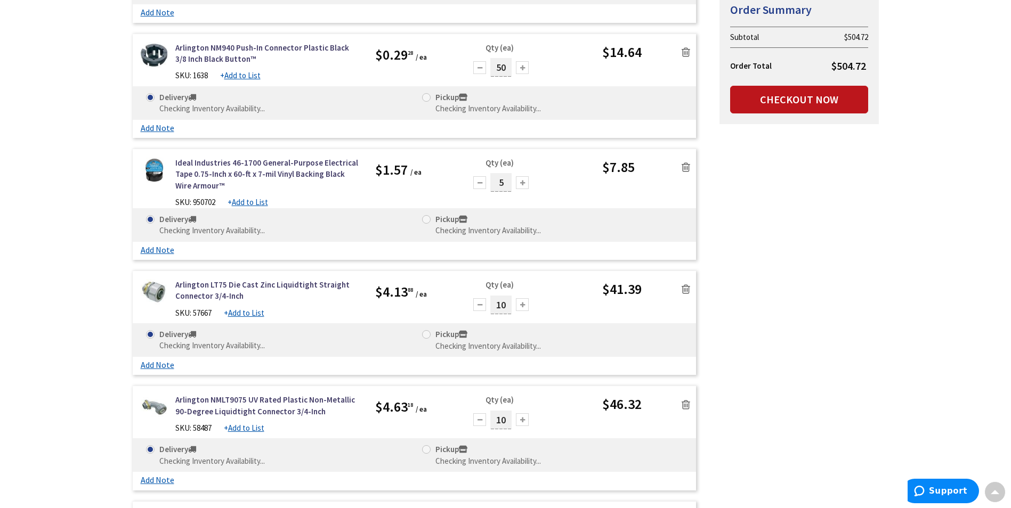
click at [690, 291] on icon at bounding box center [686, 289] width 9 height 11
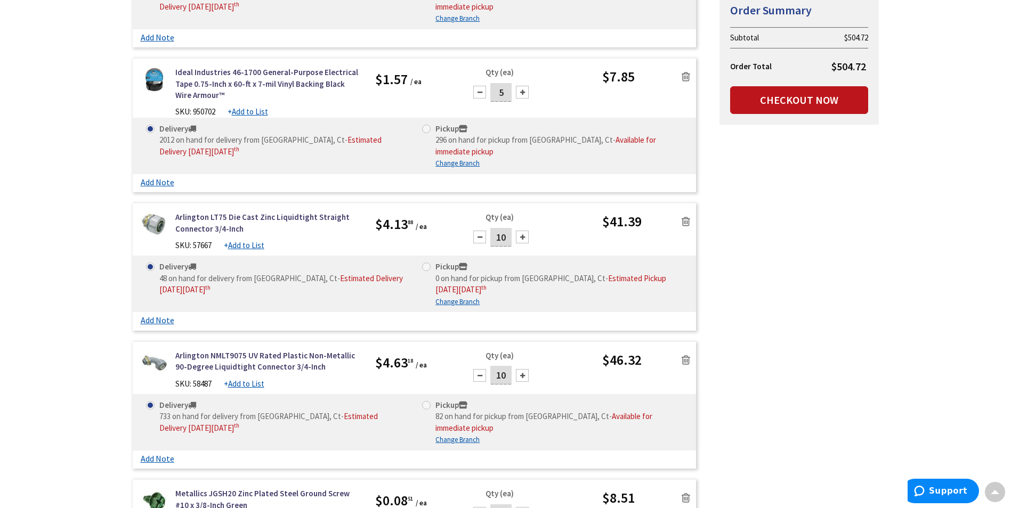
scroll to position [480, 0]
click at [683, 223] on icon at bounding box center [686, 222] width 9 height 11
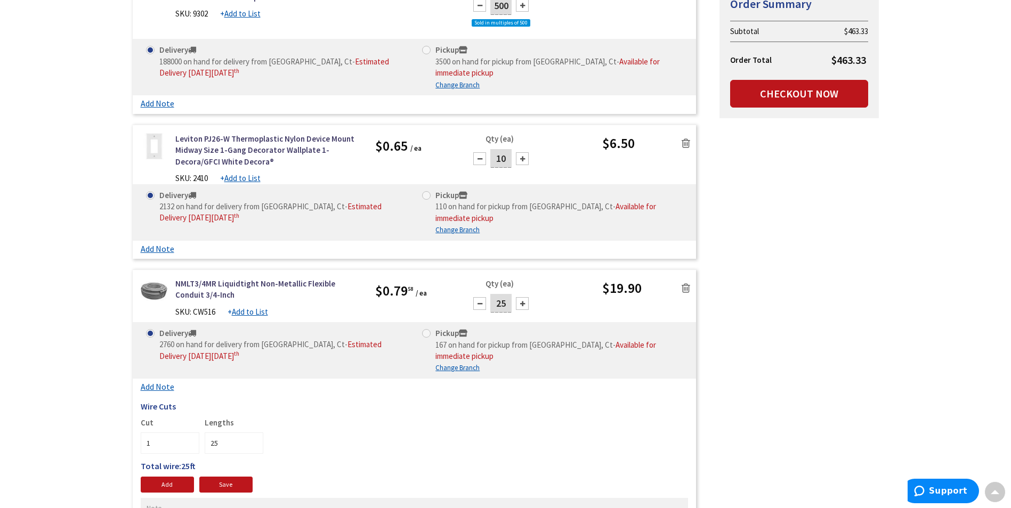
scroll to position [997, 0]
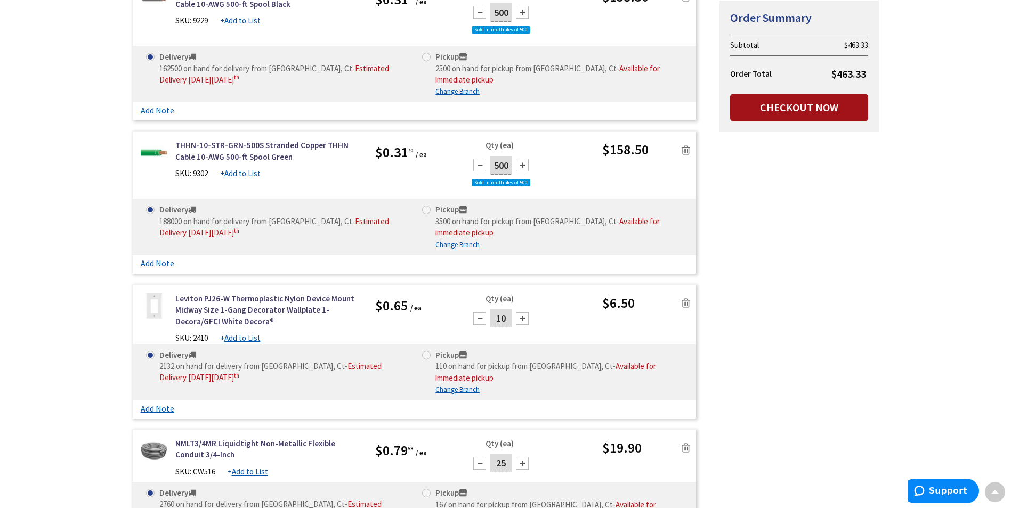
drag, startPoint x: 781, startPoint y: 113, endPoint x: 775, endPoint y: 123, distance: 12.0
click at [781, 114] on link "Checkout Now" at bounding box center [799, 108] width 138 height 28
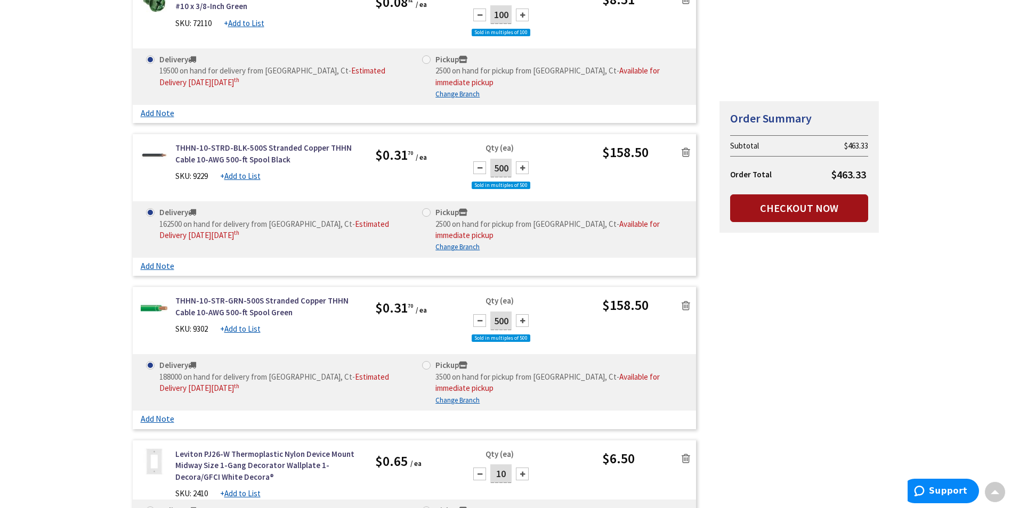
scroll to position [837, 0]
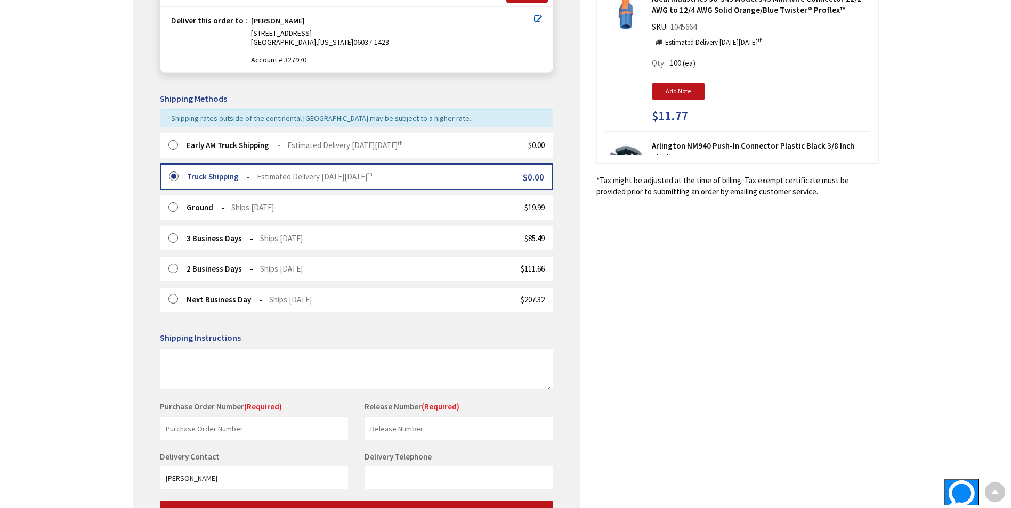
scroll to position [279, 0]
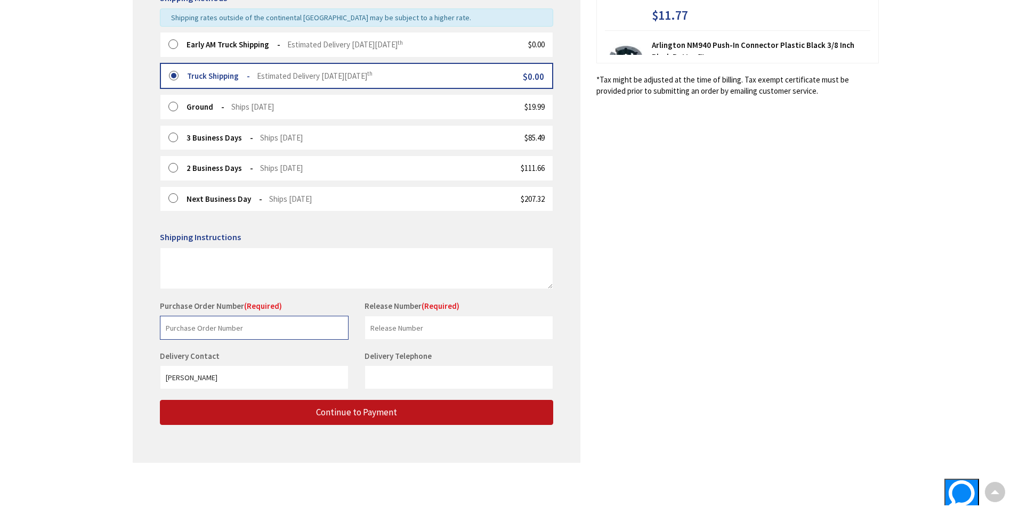
click at [224, 328] on input "text" at bounding box center [254, 328] width 189 height 24
type input "Stock"
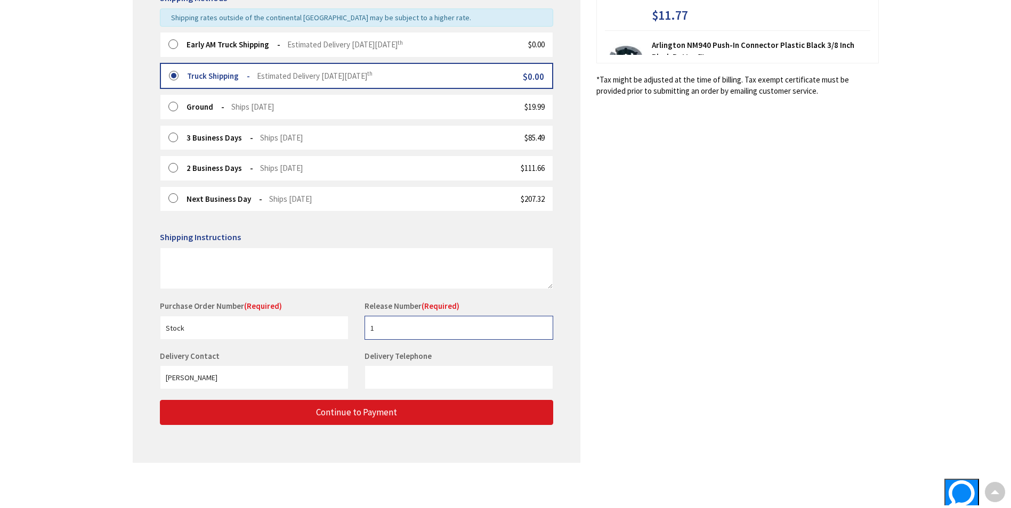
type input "1"
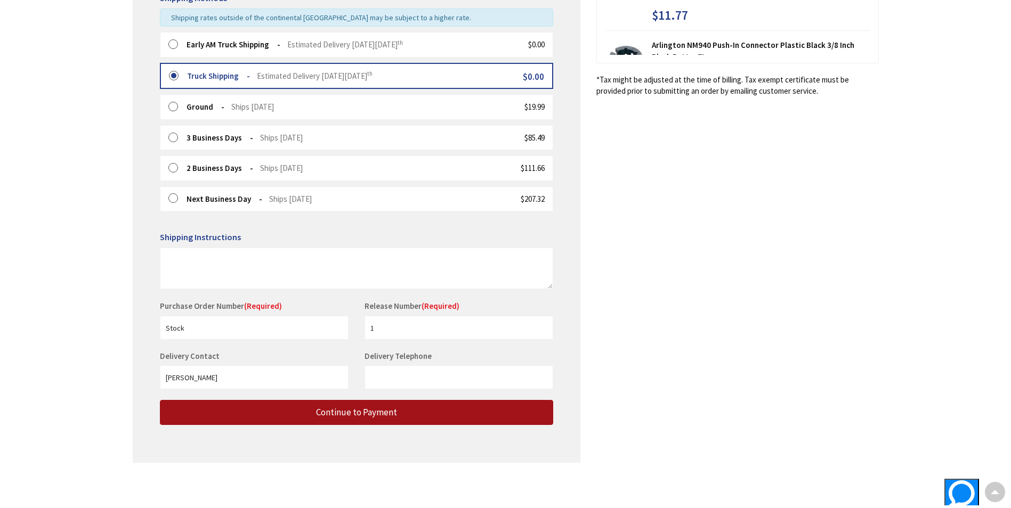
click at [325, 422] on button "Continue to Payment" at bounding box center [356, 412] width 393 height 25
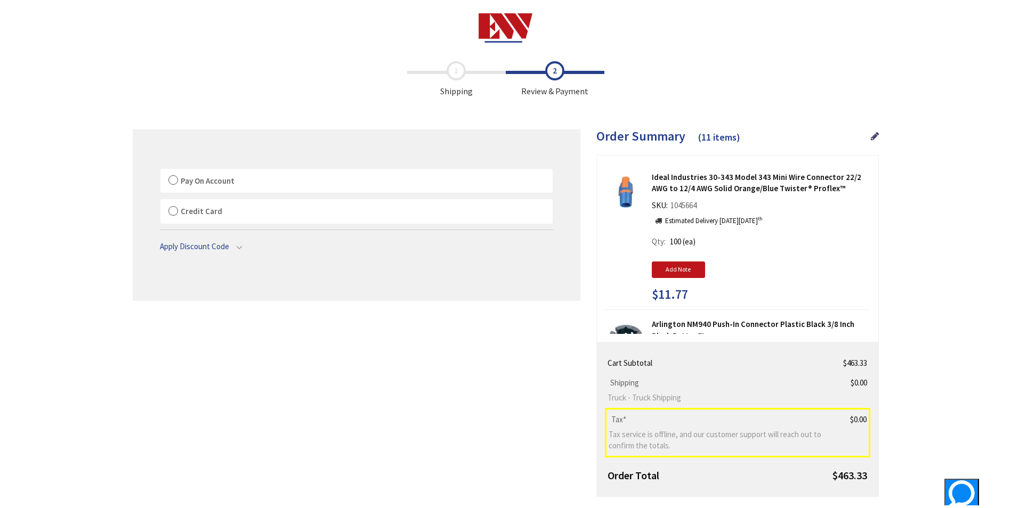
click at [387, 194] on div "Pay On Account By proceeding with checkout, you agree to our terms and conditio…" at bounding box center [356, 196] width 393 height 56
click at [386, 182] on label "Pay On Account" at bounding box center [356, 181] width 392 height 25
click at [160, 171] on input "Pay On Account" at bounding box center [160, 171] width 0 height 0
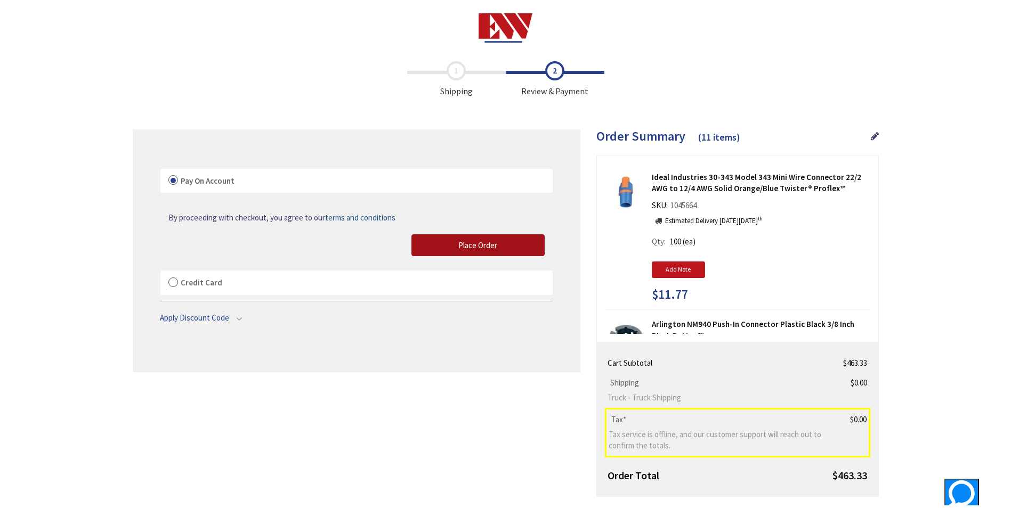
click at [448, 245] on button "Place Order" at bounding box center [477, 246] width 133 height 22
